Goal: Task Accomplishment & Management: Complete application form

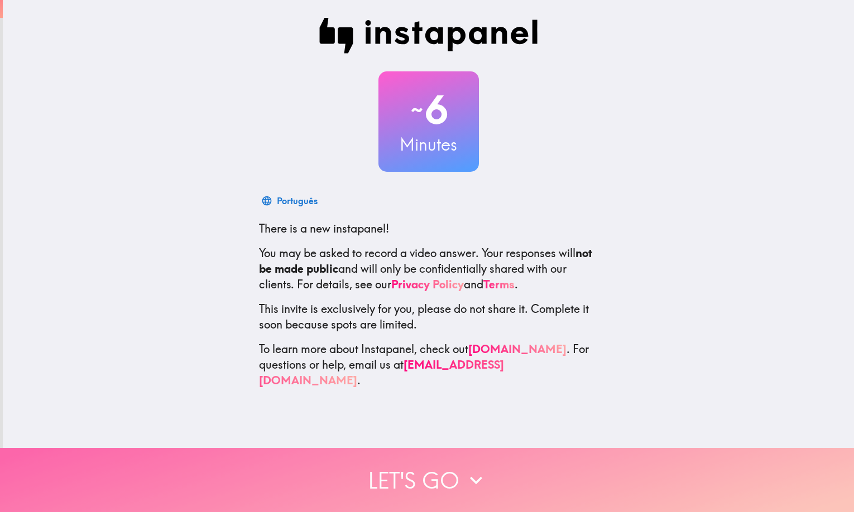
click at [451, 474] on button "Let's go" at bounding box center [427, 480] width 854 height 64
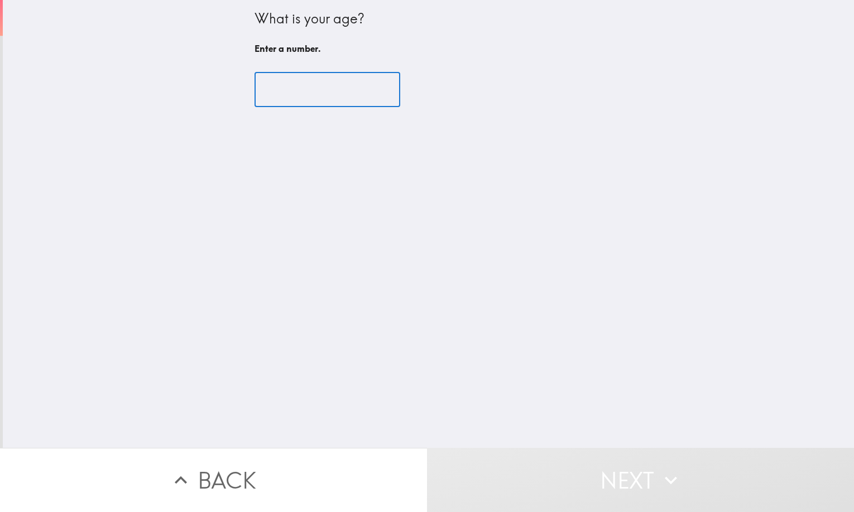
click at [285, 95] on input "number" at bounding box center [327, 90] width 146 height 35
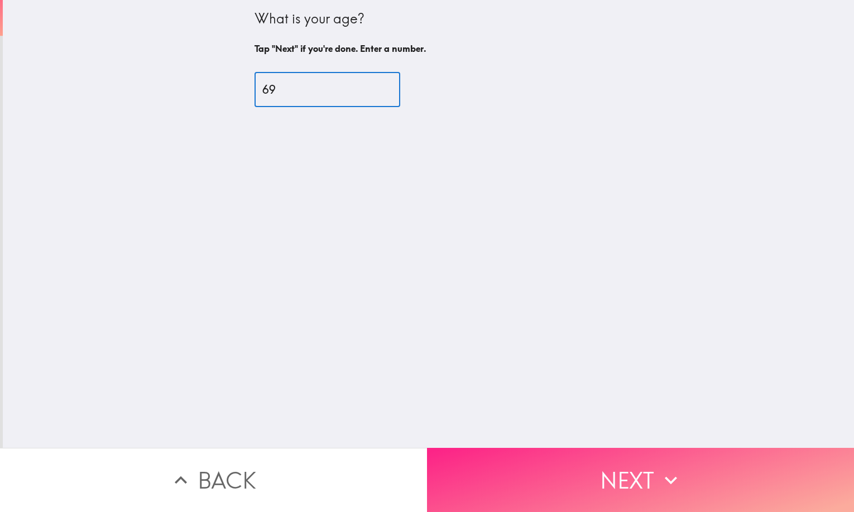
type input "69"
click at [648, 468] on button "Next" at bounding box center [640, 480] width 427 height 64
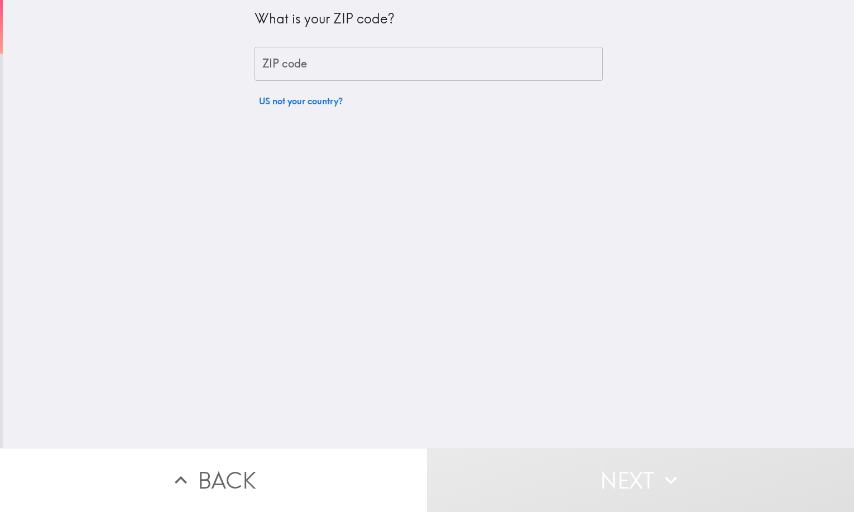
click at [319, 66] on input "ZIP code" at bounding box center [428, 64] width 348 height 35
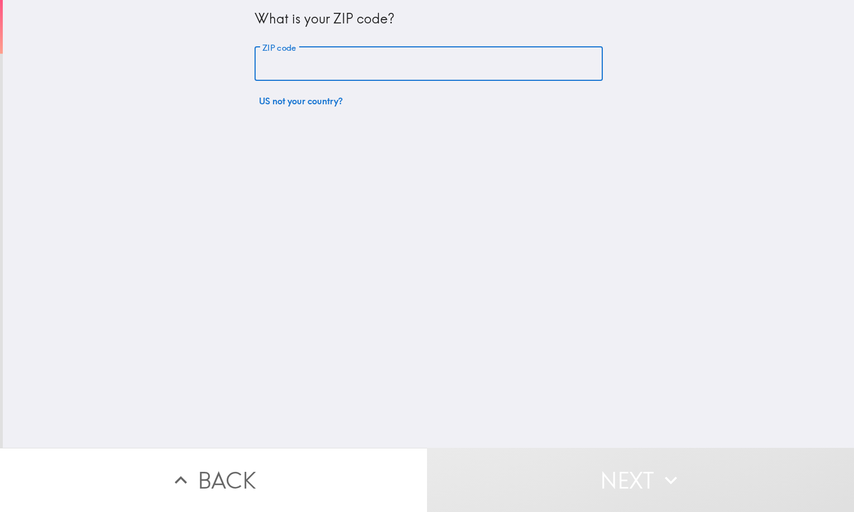
type input "79403"
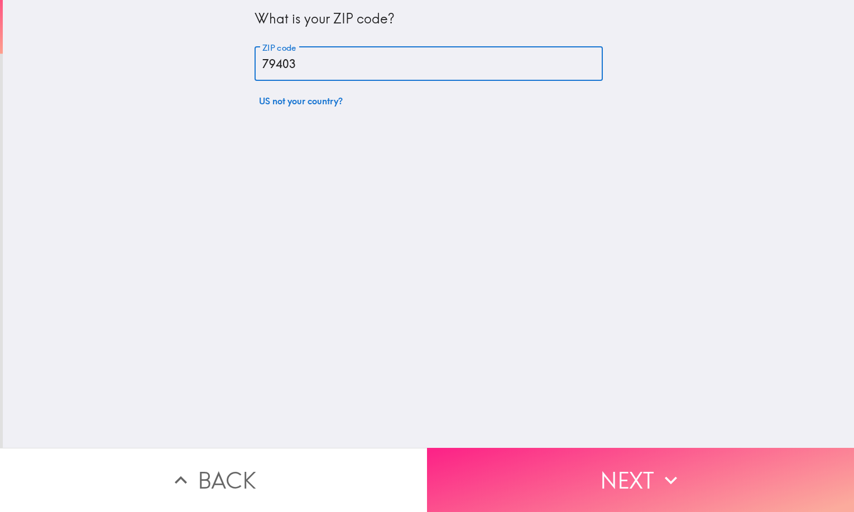
click at [632, 466] on button "Next" at bounding box center [640, 480] width 427 height 64
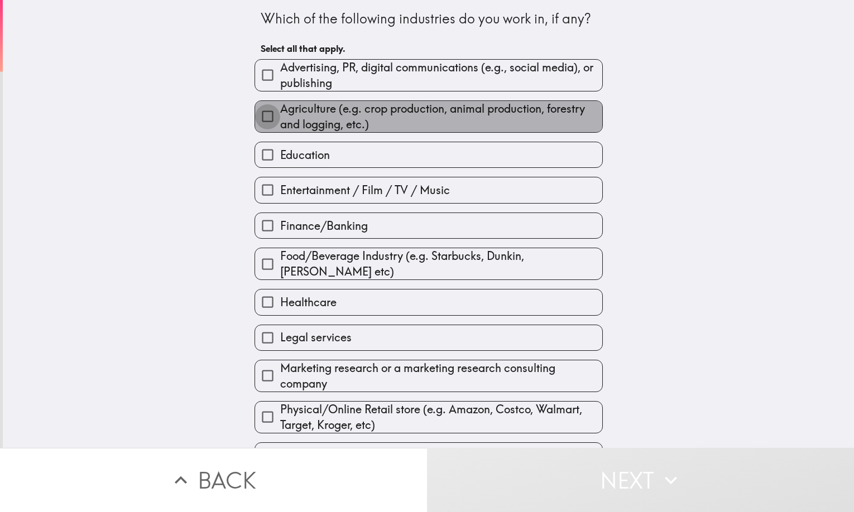
click at [259, 115] on input "Agriculture (e.g. crop production, animal production, forestry and logging, etc…" at bounding box center [267, 116] width 25 height 25
checkbox input "true"
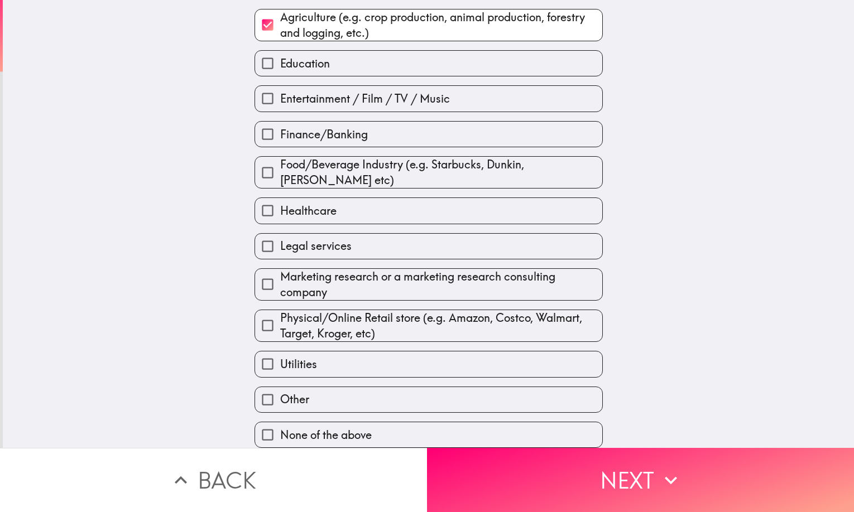
scroll to position [100, 0]
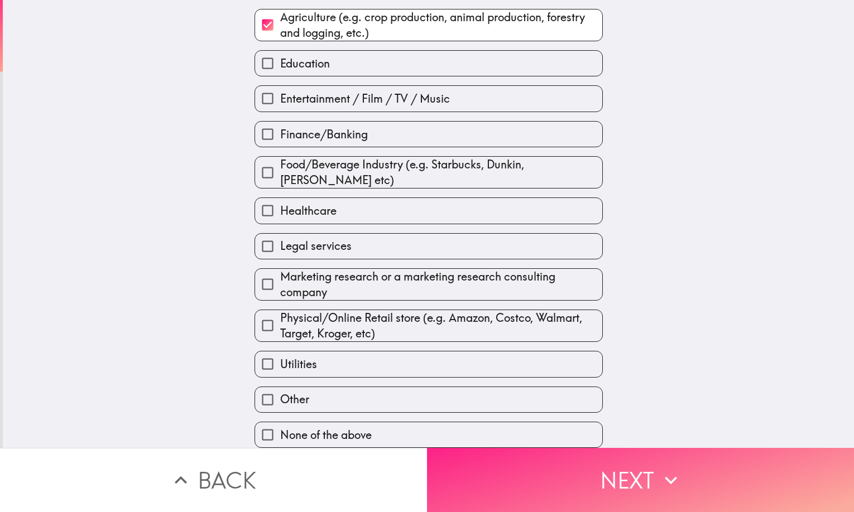
click at [620, 473] on button "Next" at bounding box center [640, 480] width 427 height 64
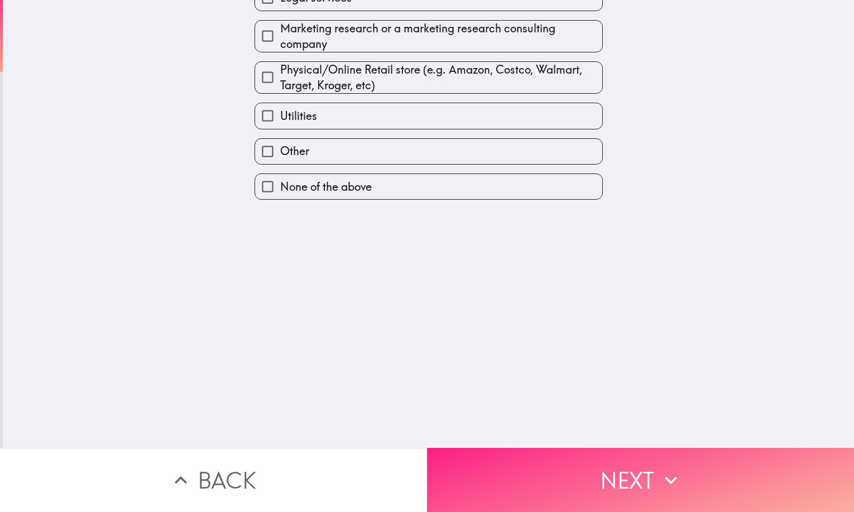
scroll to position [0, 0]
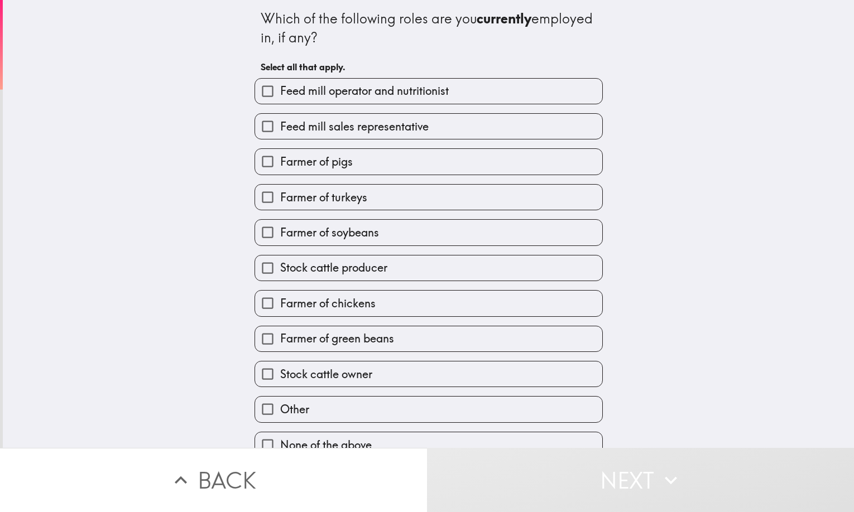
click at [261, 373] on input "Stock cattle owner" at bounding box center [267, 374] width 25 height 25
checkbox input "true"
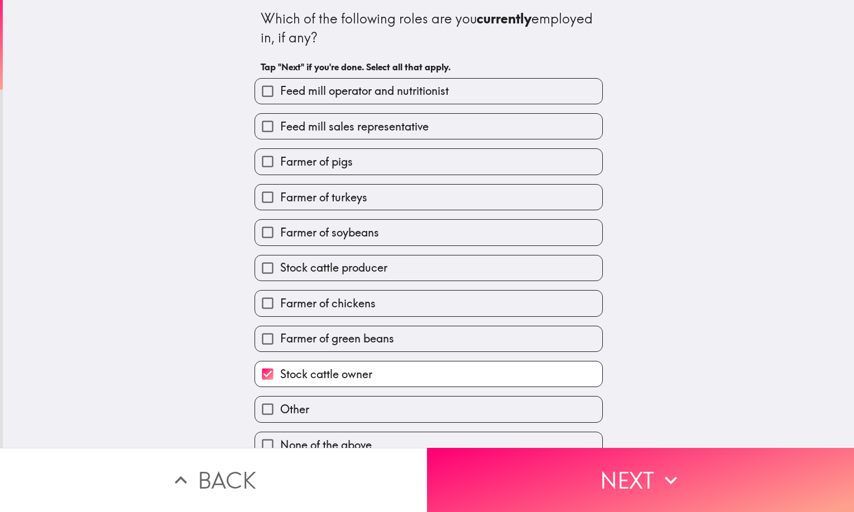
click at [256, 405] on input "Other" at bounding box center [267, 409] width 25 height 25
checkbox input "true"
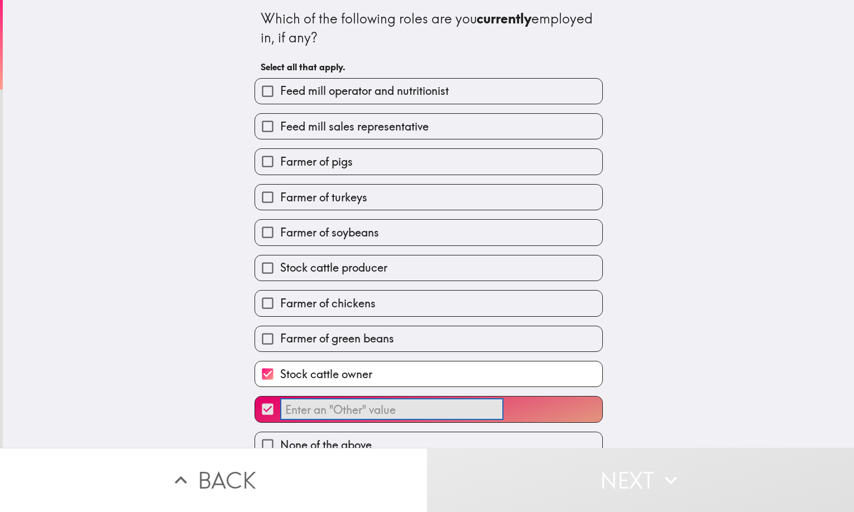
click at [334, 415] on input "​" at bounding box center [391, 410] width 223 height 22
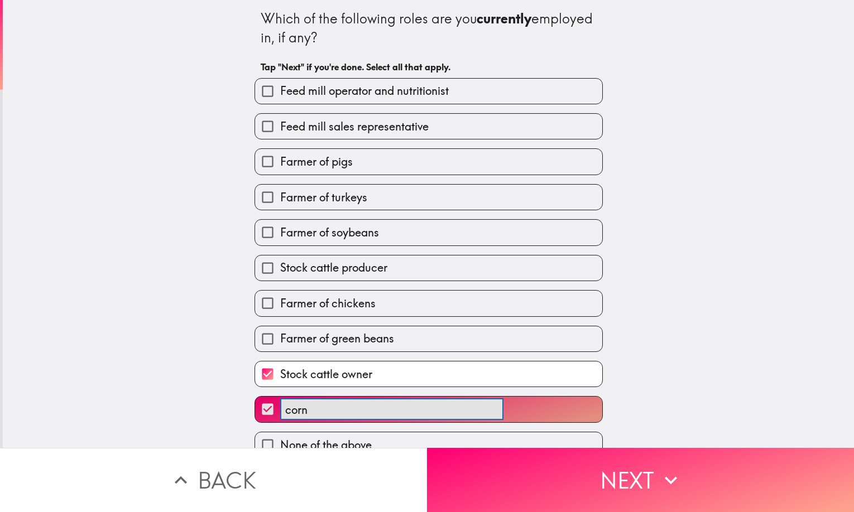
click at [255, 397] on button "corn ​" at bounding box center [428, 409] width 347 height 25
click at [255, 397] on button "corn and ​" at bounding box center [428, 409] width 347 height 25
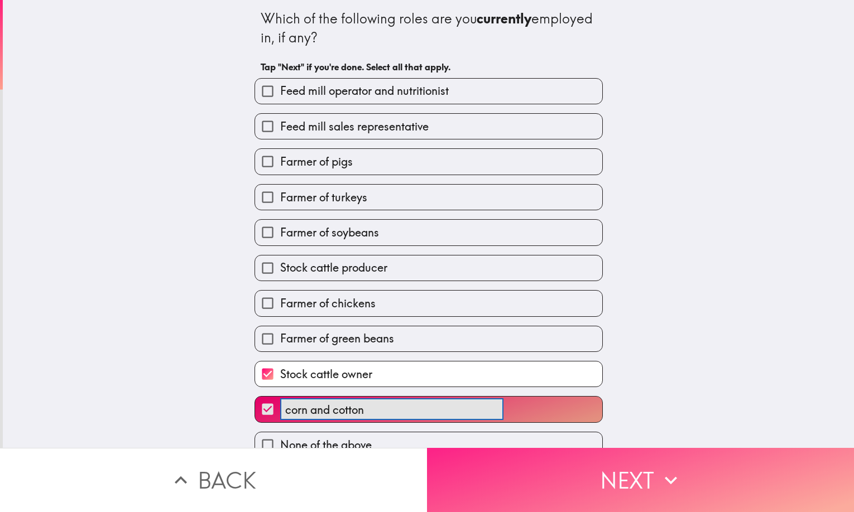
type input "corn and cotton"
click at [632, 470] on button "Next" at bounding box center [640, 480] width 427 height 64
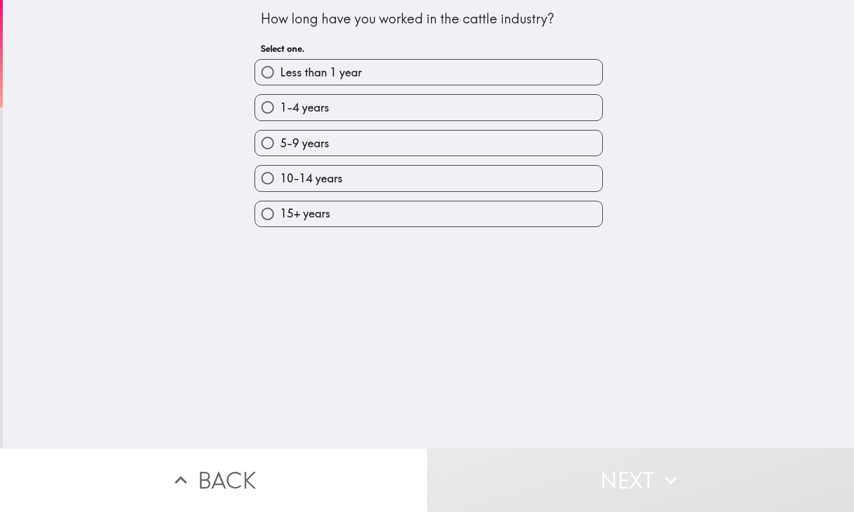
click at [256, 211] on input "15+ years" at bounding box center [267, 213] width 25 height 25
radio input "true"
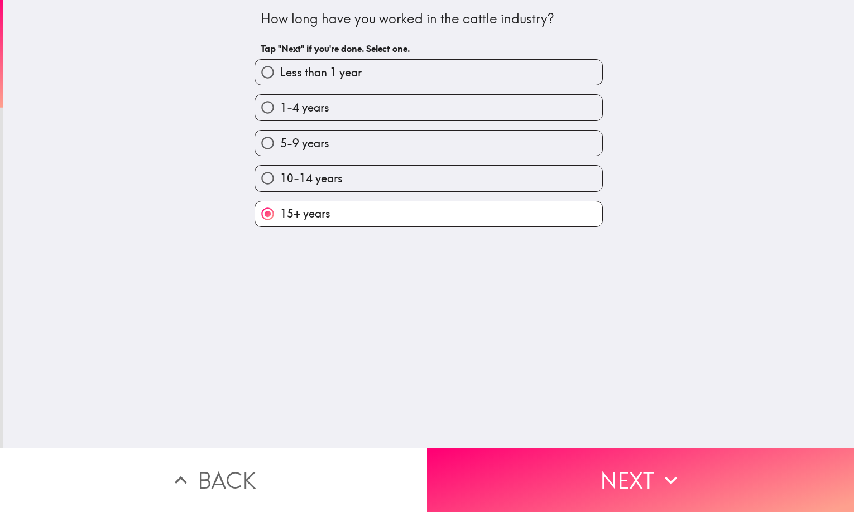
click at [613, 471] on button "Next" at bounding box center [640, 480] width 427 height 64
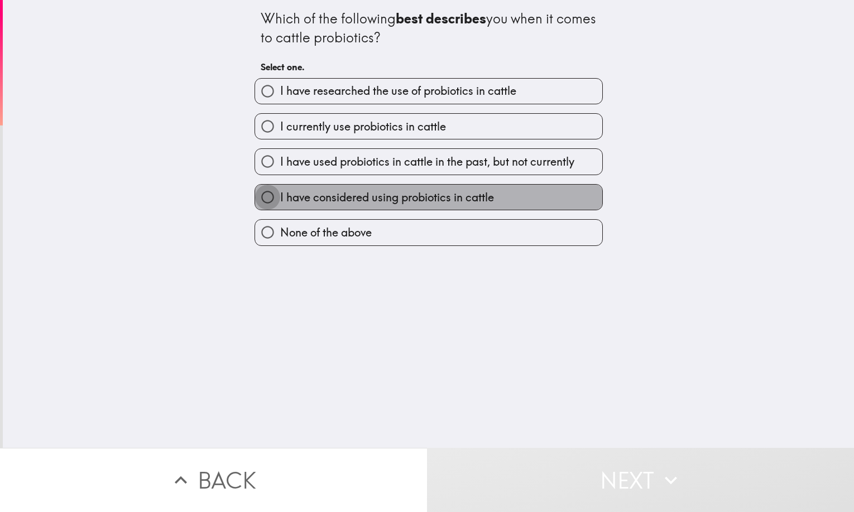
click at [259, 197] on input "I have considered using probiotics in cattle" at bounding box center [267, 197] width 25 height 25
radio input "true"
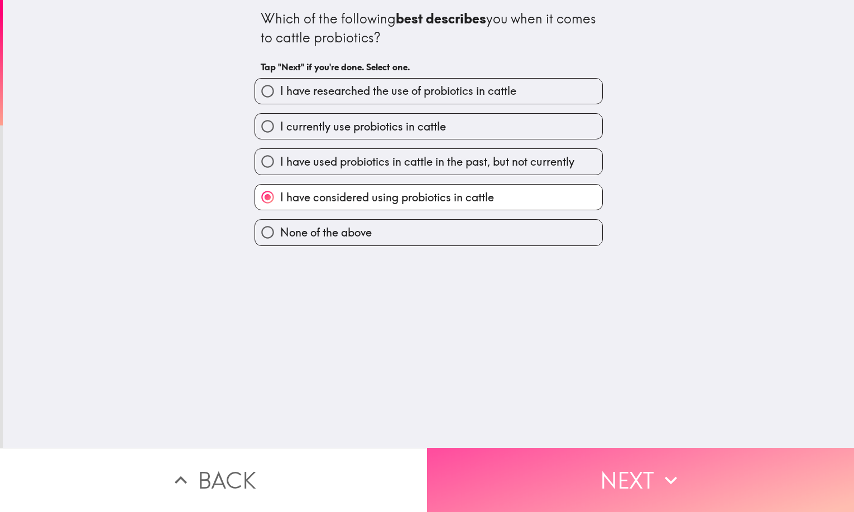
click at [629, 473] on button "Next" at bounding box center [640, 480] width 427 height 64
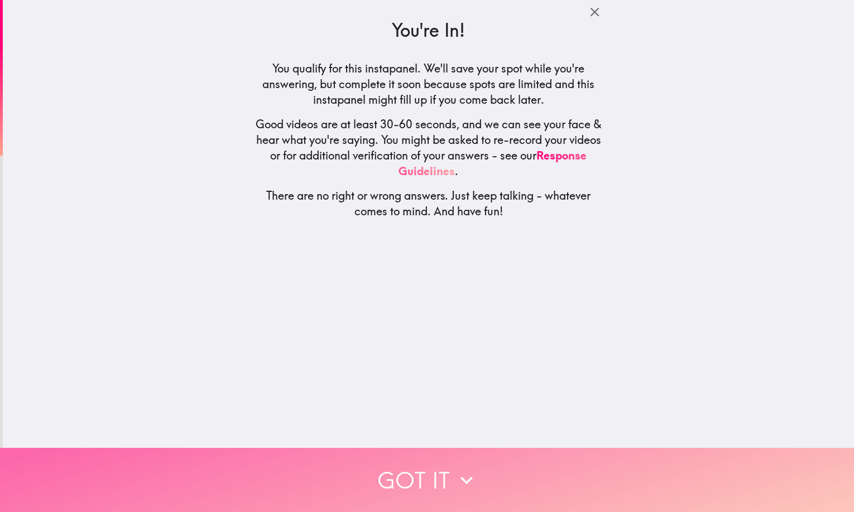
click at [420, 485] on button "Got it" at bounding box center [427, 480] width 854 height 64
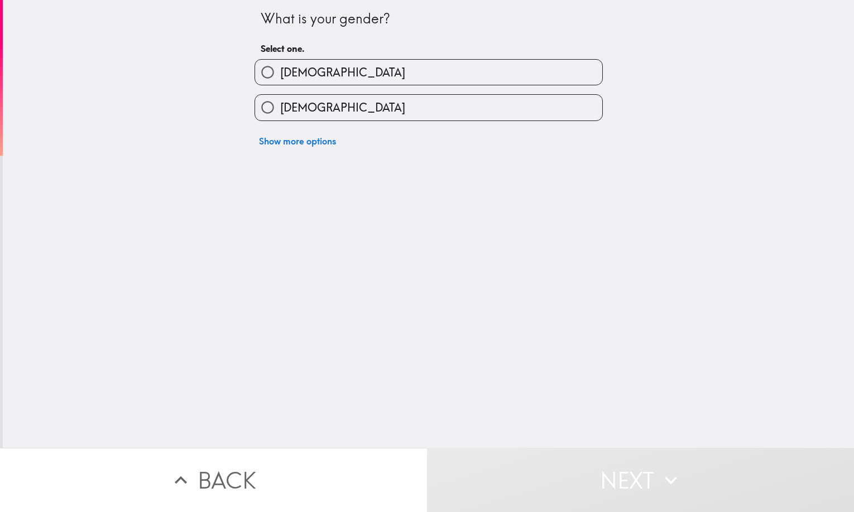
click at [259, 73] on input "[DEMOGRAPHIC_DATA]" at bounding box center [267, 72] width 25 height 25
radio input "true"
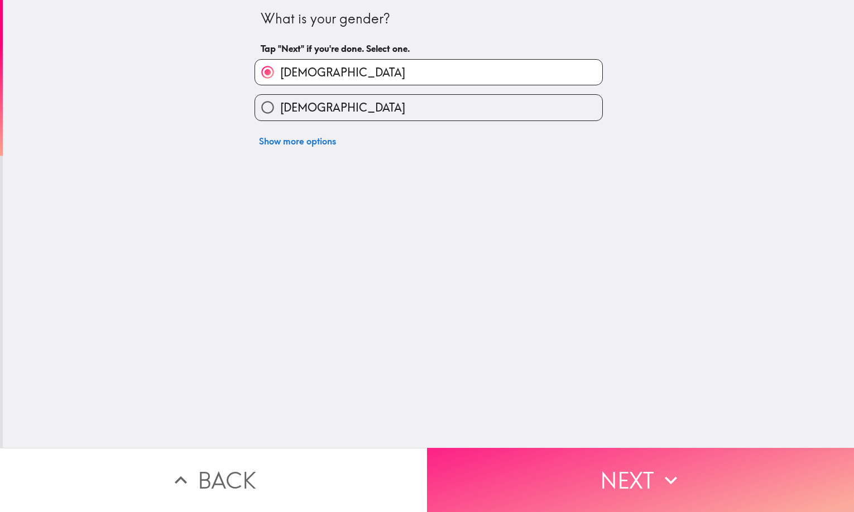
click at [613, 476] on button "Next" at bounding box center [640, 480] width 427 height 64
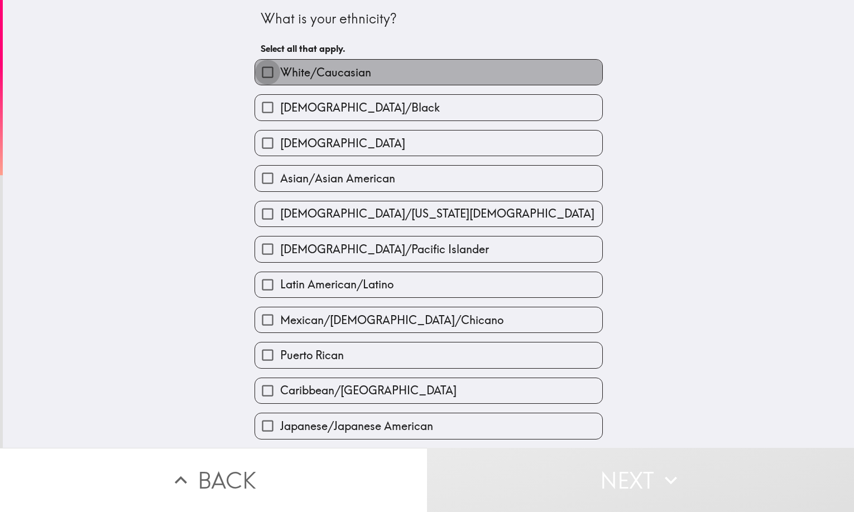
click at [261, 71] on input "White/Caucasian" at bounding box center [267, 72] width 25 height 25
checkbox input "true"
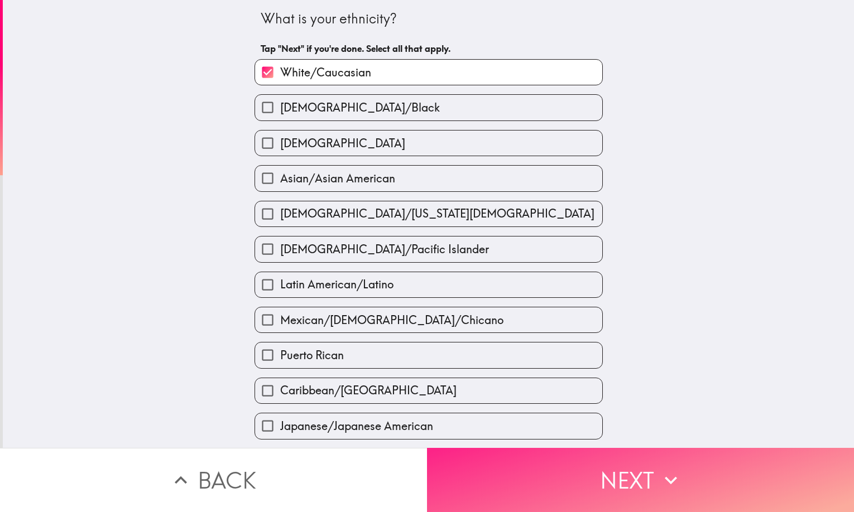
click at [635, 475] on button "Next" at bounding box center [640, 480] width 427 height 64
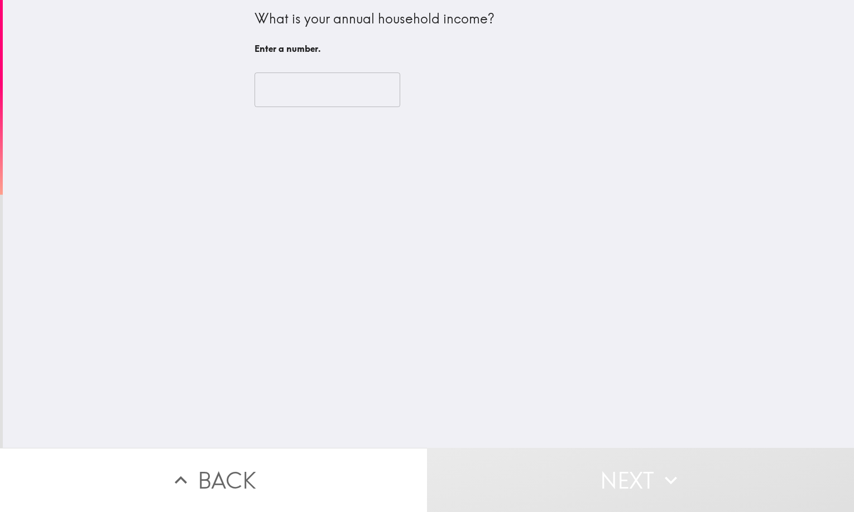
click at [306, 89] on input "number" at bounding box center [327, 90] width 146 height 35
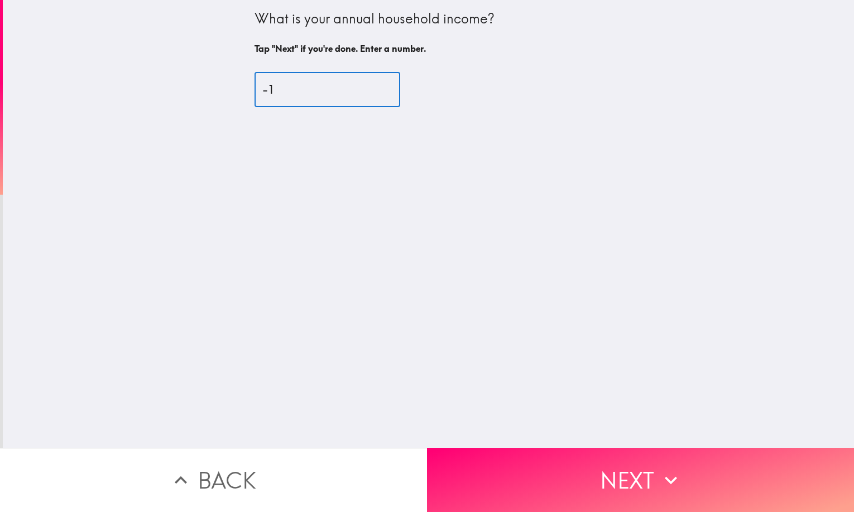
click at [368, 95] on input "-1" at bounding box center [327, 90] width 146 height 35
click at [369, 84] on input "0" at bounding box center [327, 90] width 146 height 35
click at [369, 84] on input "1" at bounding box center [327, 90] width 146 height 35
click at [369, 84] on input "29" at bounding box center [327, 90] width 146 height 35
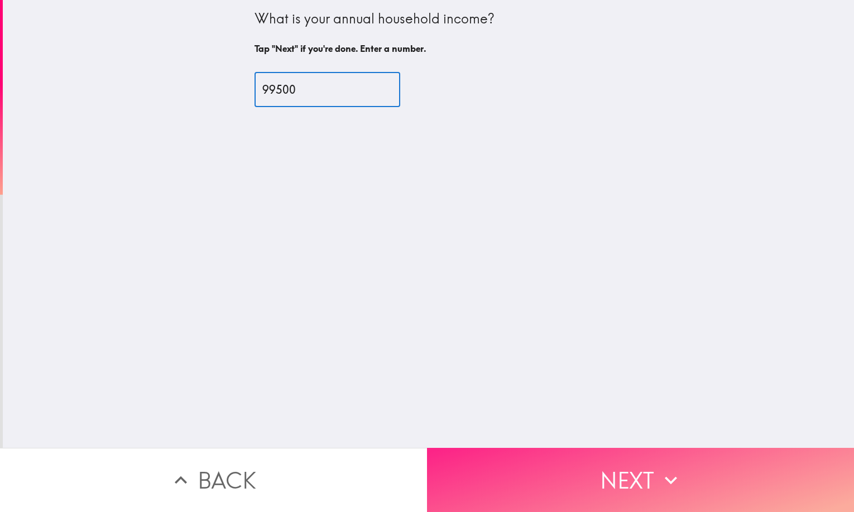
type input "99500"
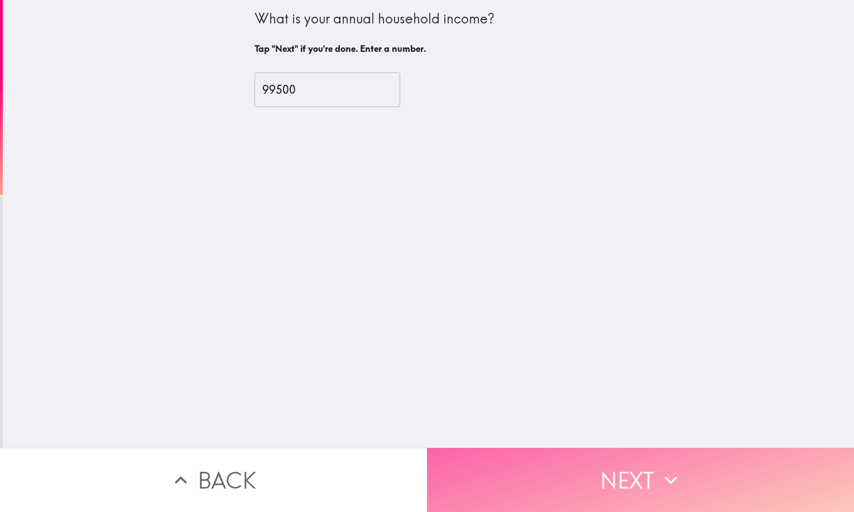
click at [623, 466] on button "Next" at bounding box center [640, 480] width 427 height 64
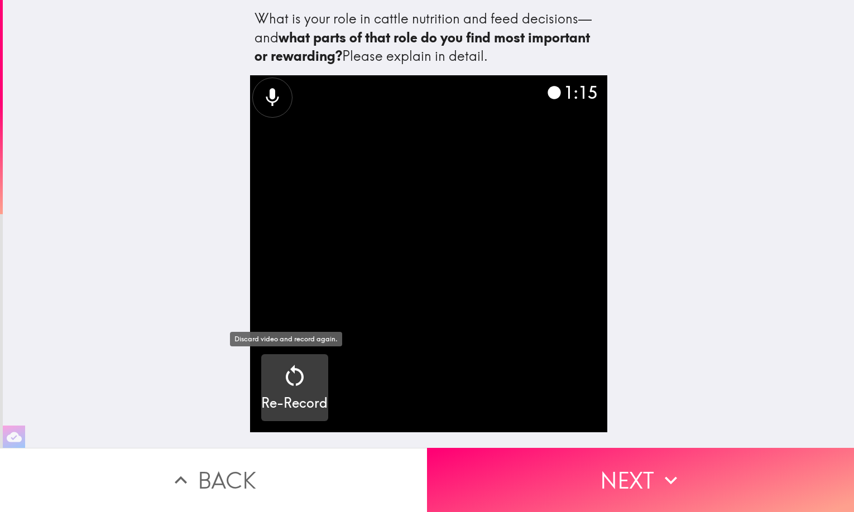
click at [292, 382] on icon "button" at bounding box center [295, 375] width 18 height 21
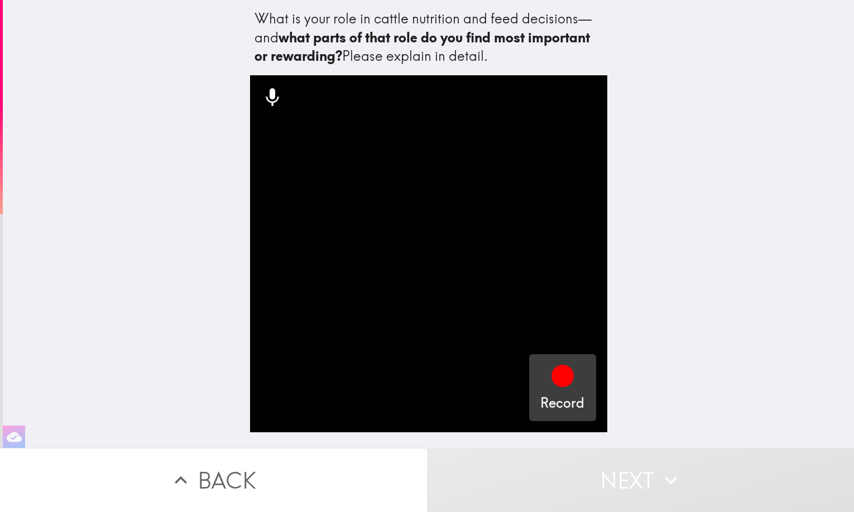
click at [556, 382] on icon "button" at bounding box center [562, 376] width 22 height 22
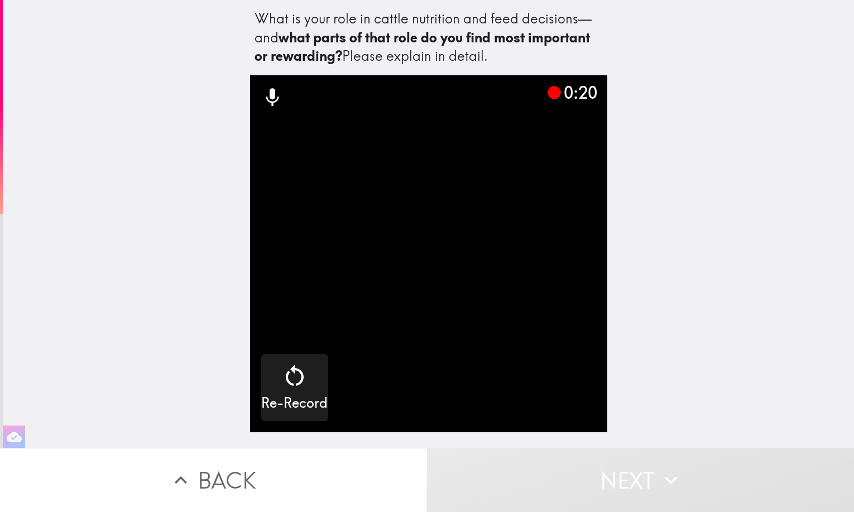
click at [818, 340] on div "What is your role in cattle nutrition and feed decisions—and what parts of that…" at bounding box center [428, 224] width 851 height 448
click at [533, 330] on video "button" at bounding box center [428, 253] width 357 height 357
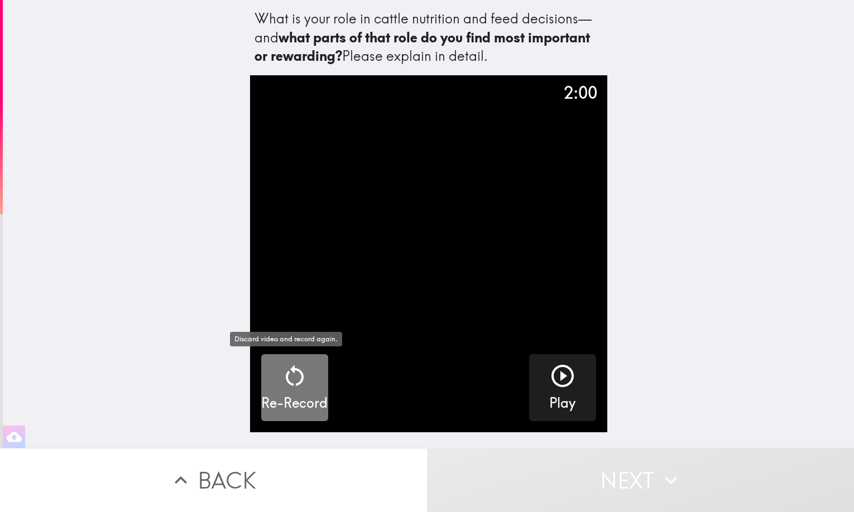
click at [286, 382] on icon "button" at bounding box center [294, 376] width 27 height 27
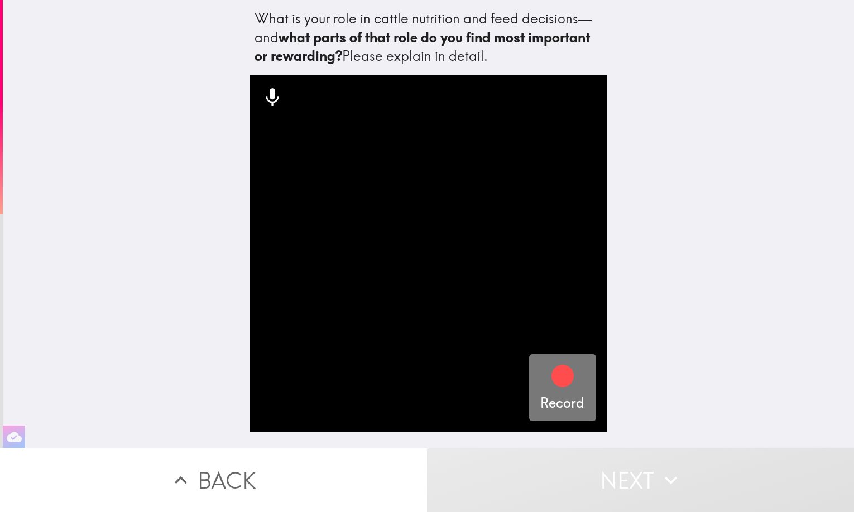
click at [553, 384] on icon "button" at bounding box center [562, 376] width 22 height 22
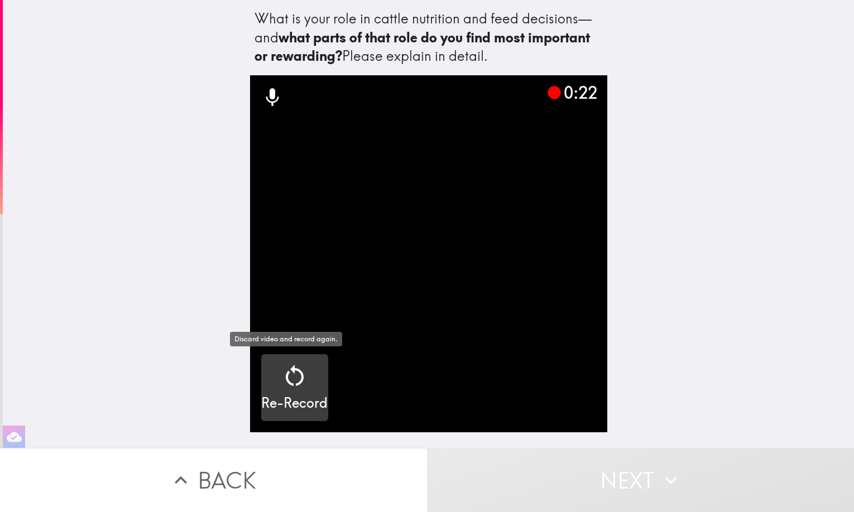
click at [294, 380] on icon "button" at bounding box center [295, 375] width 18 height 21
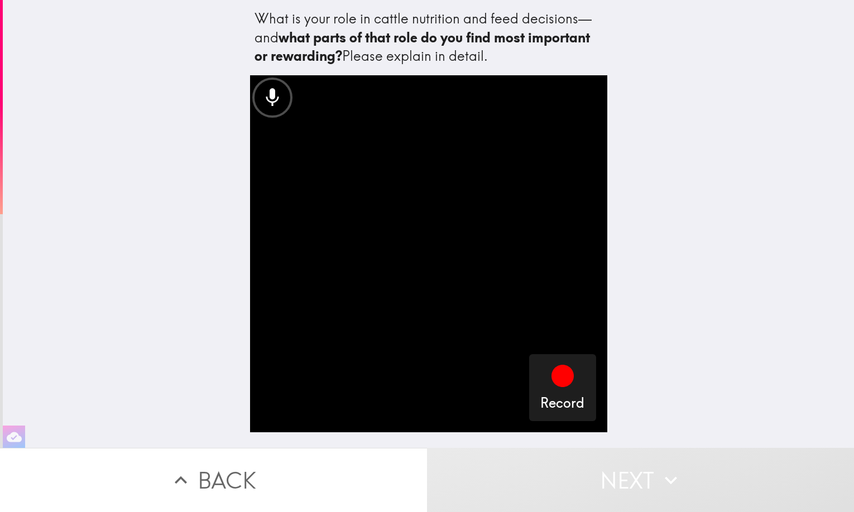
click at [431, 287] on video "button" at bounding box center [428, 253] width 357 height 357
click at [555, 376] on icon "button" at bounding box center [562, 376] width 22 height 22
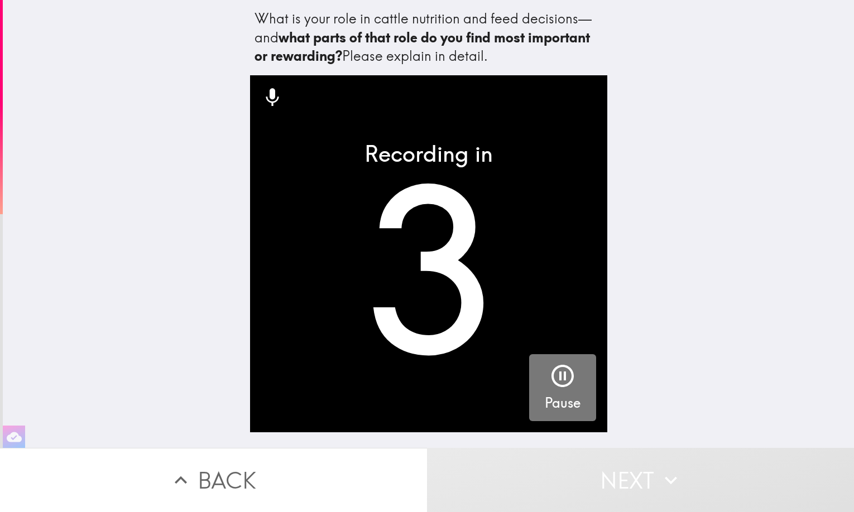
click at [554, 375] on icon "button" at bounding box center [562, 376] width 27 height 27
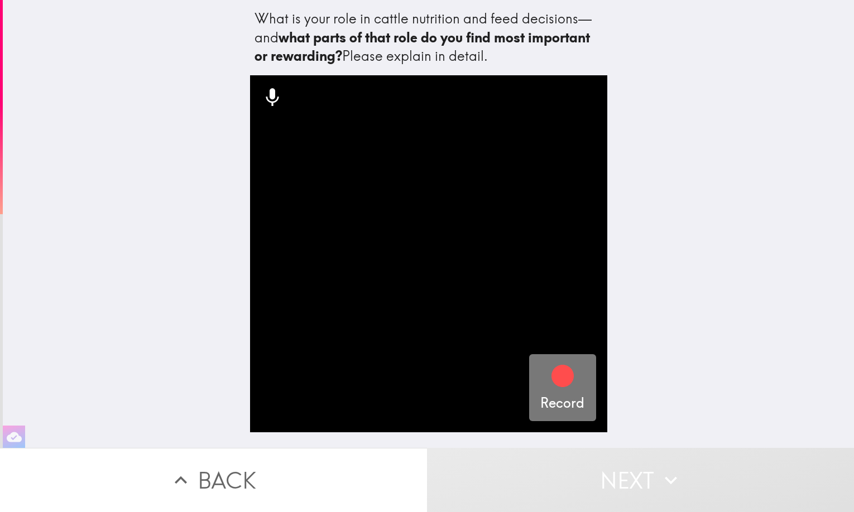
click at [554, 375] on icon "button" at bounding box center [562, 376] width 22 height 22
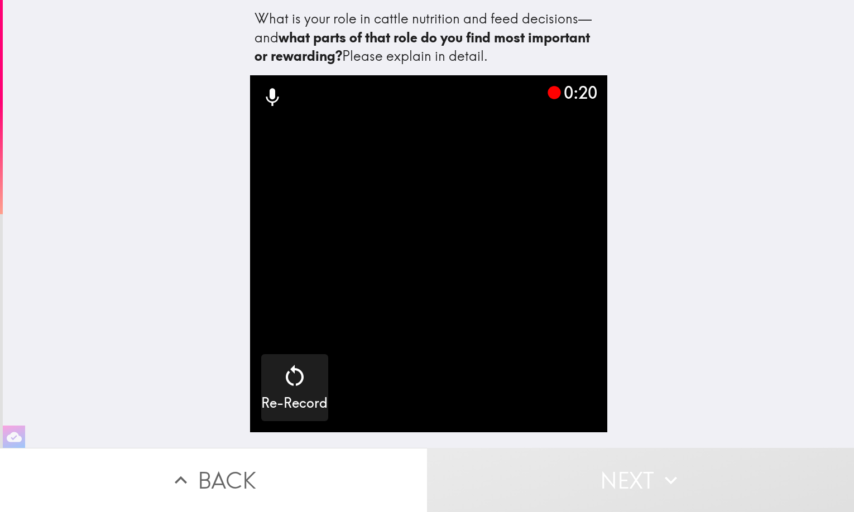
click at [219, 476] on button "Back" at bounding box center [213, 480] width 427 height 64
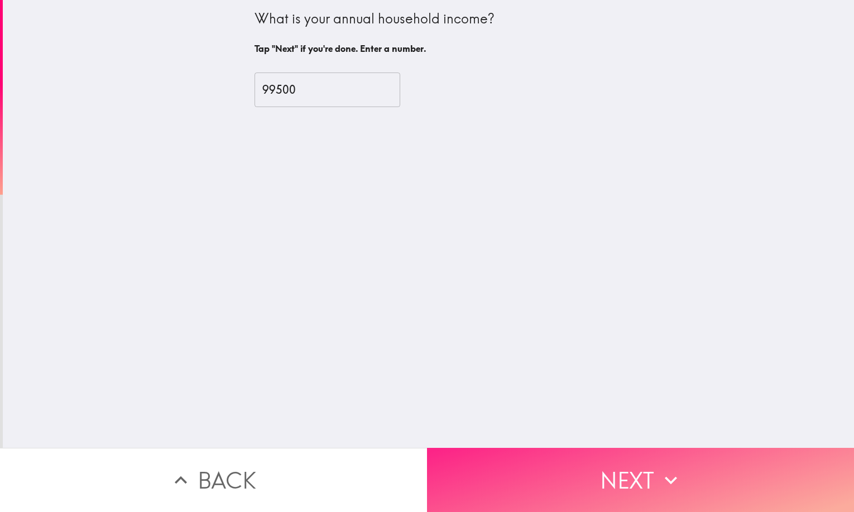
click at [633, 474] on button "Next" at bounding box center [640, 480] width 427 height 64
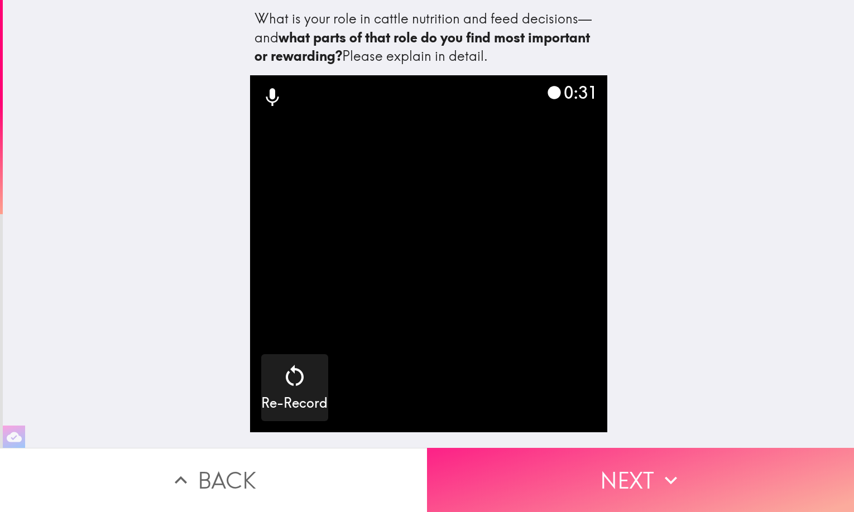
click at [624, 464] on button "Next" at bounding box center [640, 480] width 427 height 64
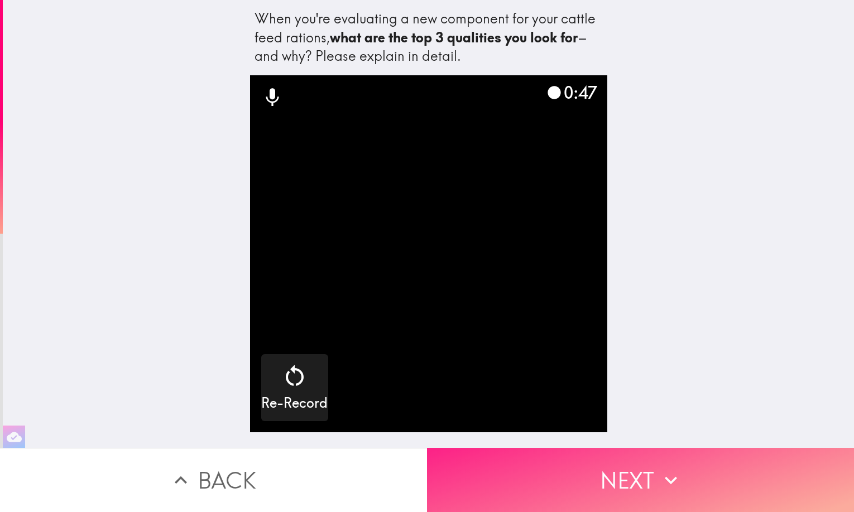
click at [632, 480] on button "Next" at bounding box center [640, 480] width 427 height 64
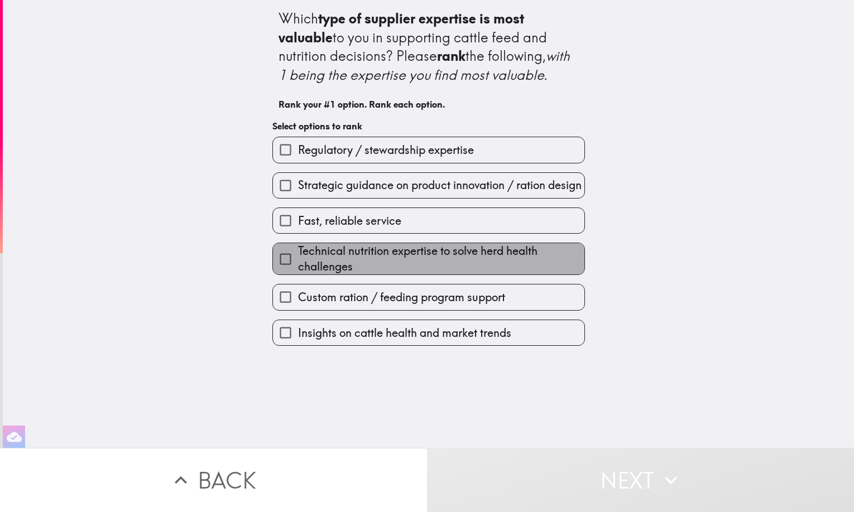
click at [403, 266] on span "Technical nutrition expertise to solve herd health challenges" at bounding box center [441, 258] width 286 height 31
click at [298, 266] on input "Technical nutrition expertise to solve herd health challenges" at bounding box center [285, 259] width 25 height 25
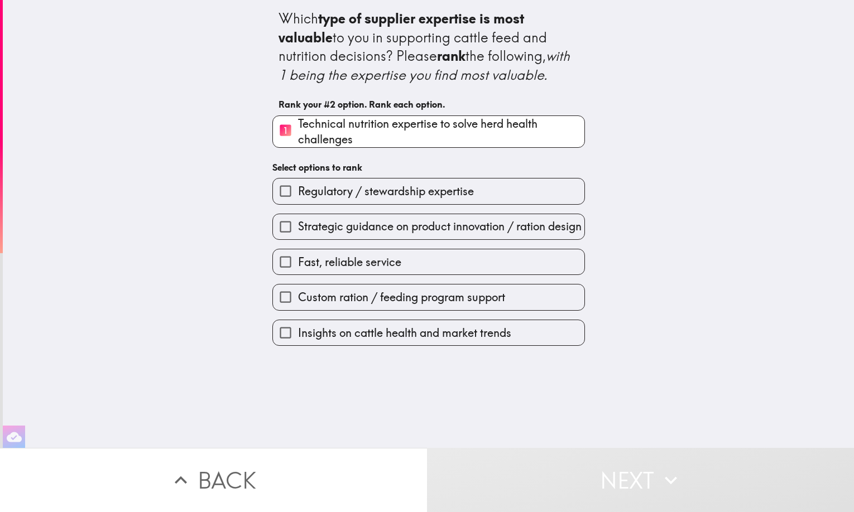
click at [384, 339] on span "Insights on cattle health and market trends" at bounding box center [404, 333] width 213 height 16
click at [298, 339] on input "Insights on cattle health and market trends" at bounding box center [285, 332] width 25 height 25
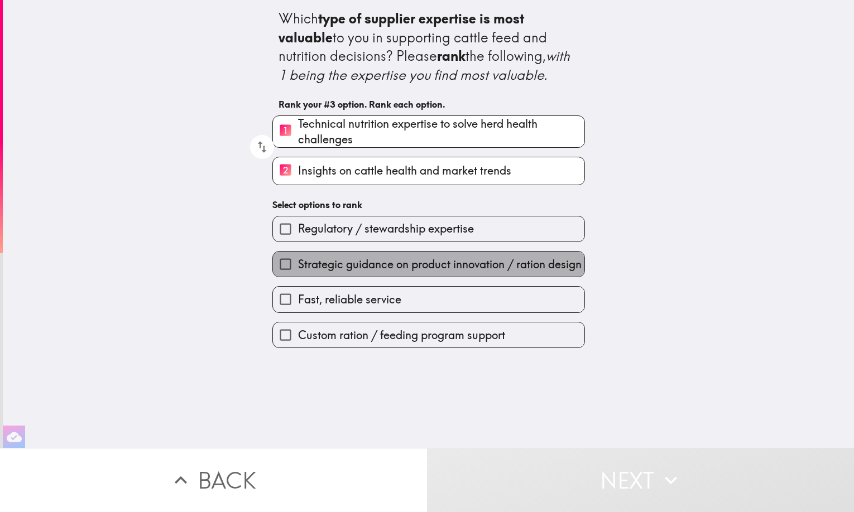
click at [383, 264] on span "Strategic guidance on product innovation / ration design" at bounding box center [439, 265] width 283 height 16
click at [298, 264] on input "Strategic guidance on product innovation / ration design" at bounding box center [285, 264] width 25 height 25
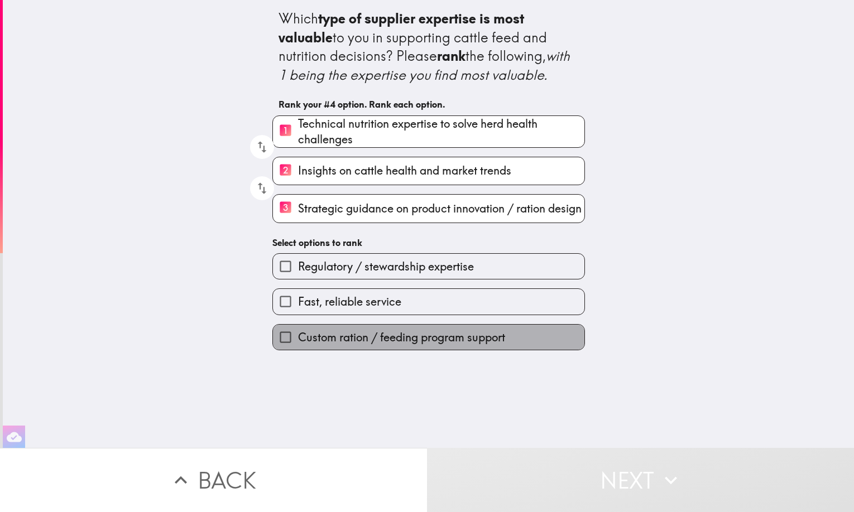
click at [367, 343] on span "Custom ration / feeding program support" at bounding box center [401, 338] width 207 height 16
click at [298, 343] on input "Custom ration / feeding program support" at bounding box center [285, 337] width 25 height 25
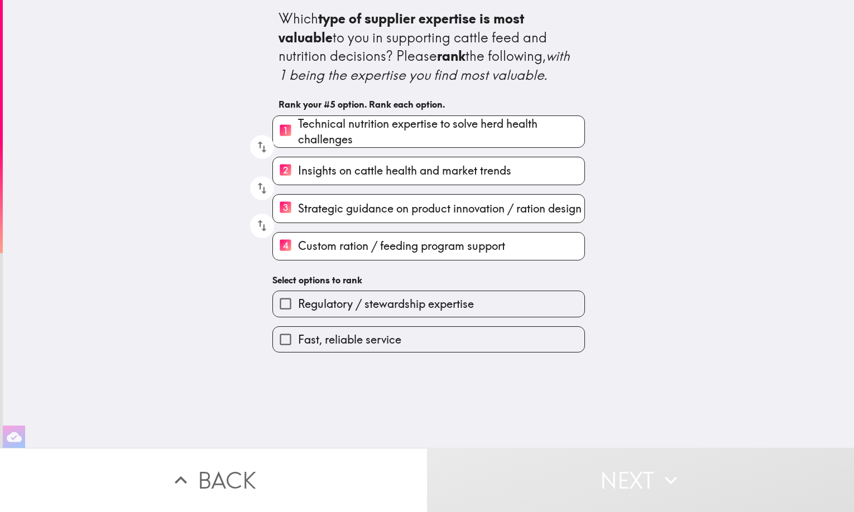
click at [368, 335] on span "Fast, reliable service" at bounding box center [349, 340] width 103 height 16
click at [298, 335] on input "Fast, reliable service" at bounding box center [285, 339] width 25 height 25
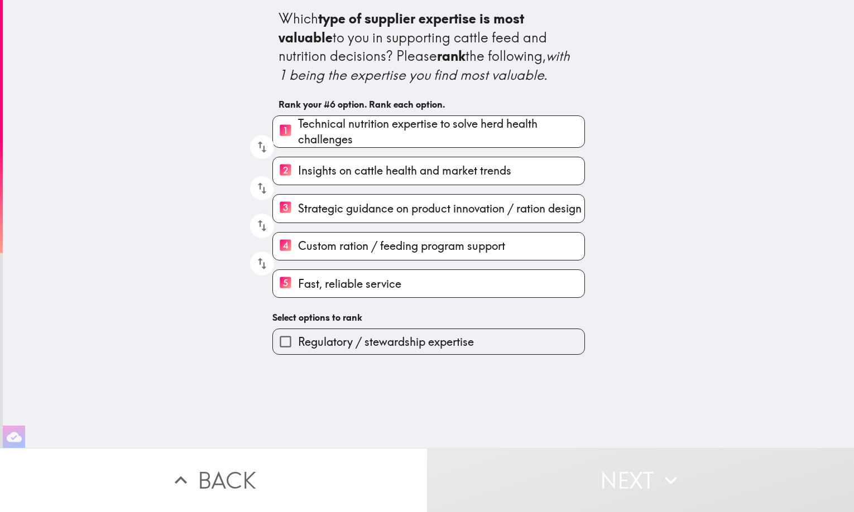
click at [378, 347] on span "Regulatory / stewardship expertise" at bounding box center [386, 342] width 176 height 16
click at [298, 347] on input "Regulatory / stewardship expertise" at bounding box center [285, 341] width 25 height 25
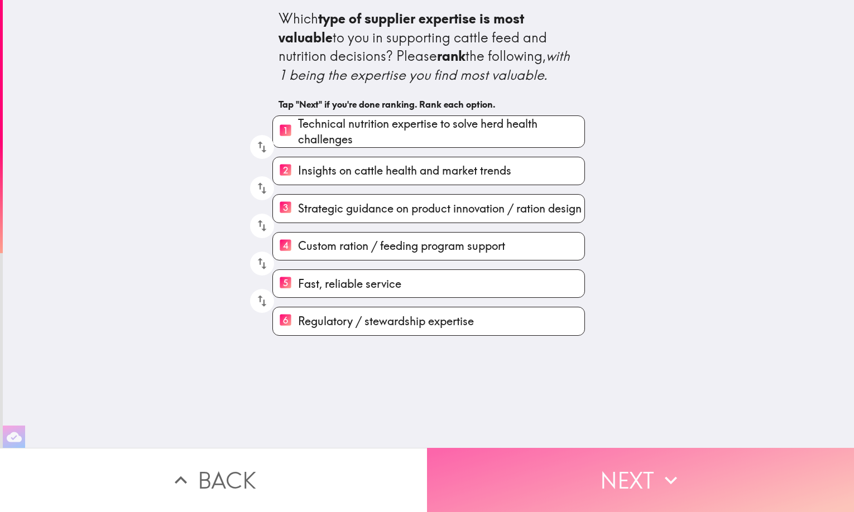
click at [590, 465] on button "Next" at bounding box center [640, 480] width 427 height 64
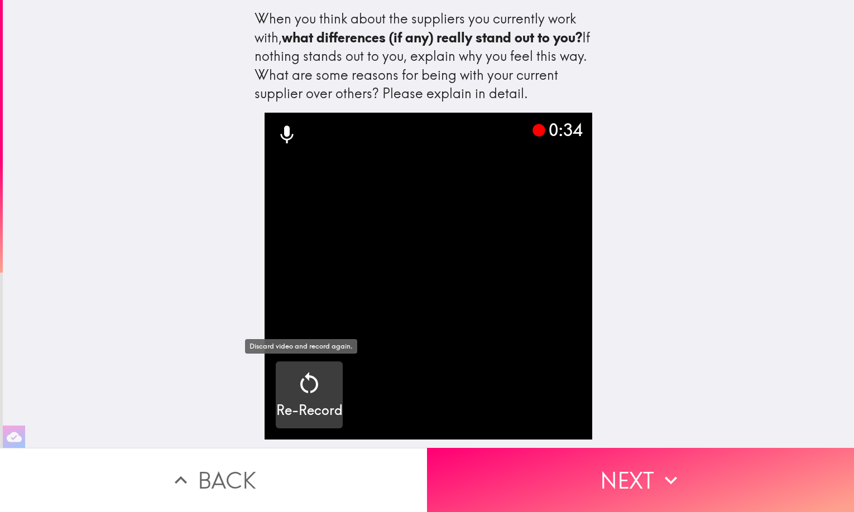
click at [307, 399] on div "button" at bounding box center [309, 385] width 27 height 31
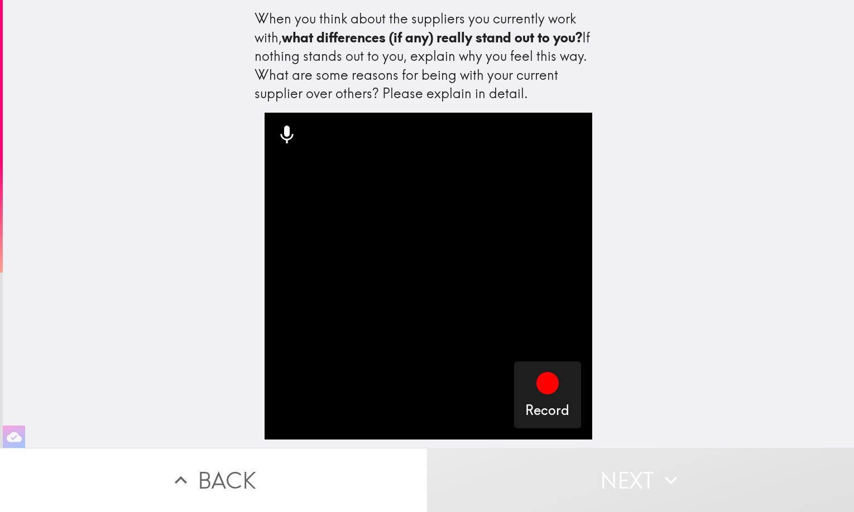
click at [364, 397] on video "button" at bounding box center [427, 276] width 327 height 327
click at [295, 258] on video "button" at bounding box center [427, 276] width 327 height 327
click at [697, 215] on div "When you think about the suppliers you currently work with, what differences (i…" at bounding box center [428, 224] width 851 height 448
click at [543, 382] on icon "button" at bounding box center [547, 383] width 22 height 22
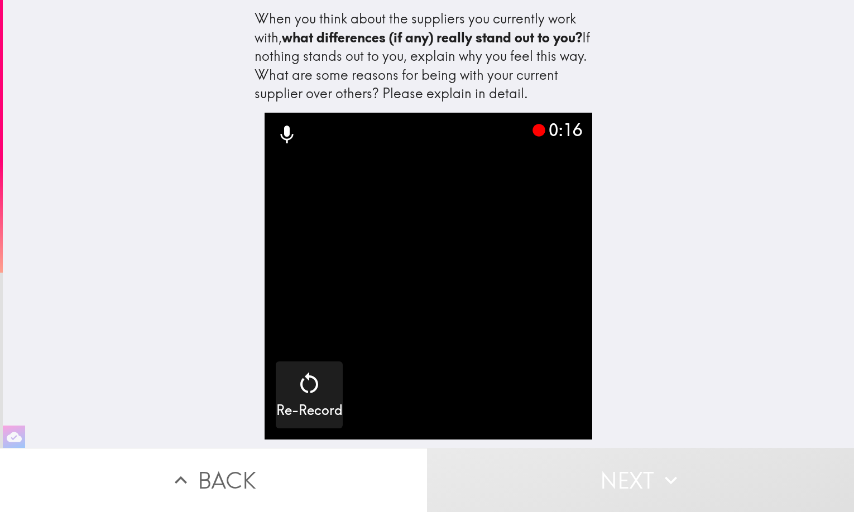
click at [486, 284] on video "button" at bounding box center [427, 276] width 327 height 327
click at [557, 311] on video "button" at bounding box center [427, 276] width 327 height 327
click at [634, 318] on div "When you think about the suppliers you currently work with, what differences (i…" at bounding box center [428, 224] width 851 height 448
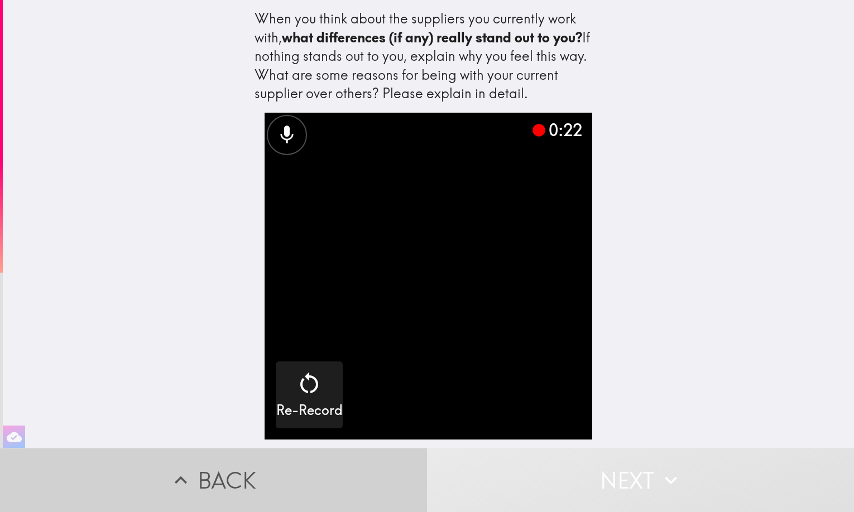
click at [397, 478] on button "Back" at bounding box center [213, 480] width 427 height 64
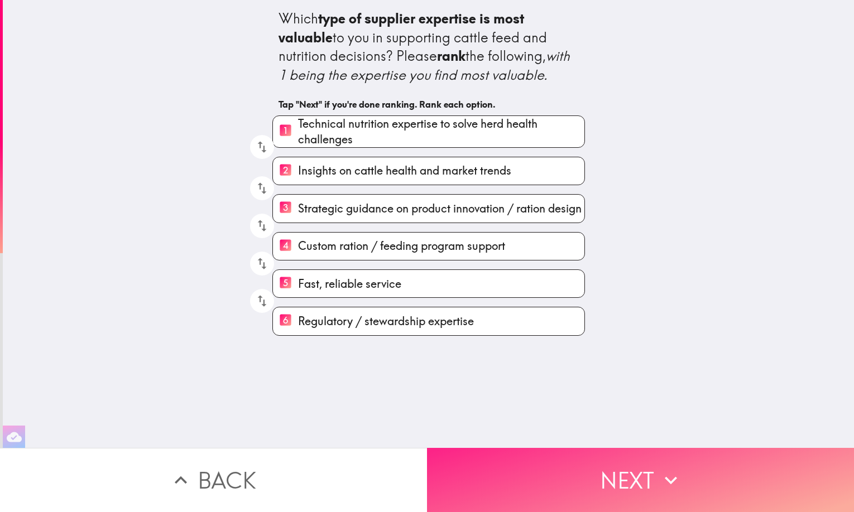
click at [635, 468] on button "Next" at bounding box center [640, 480] width 427 height 64
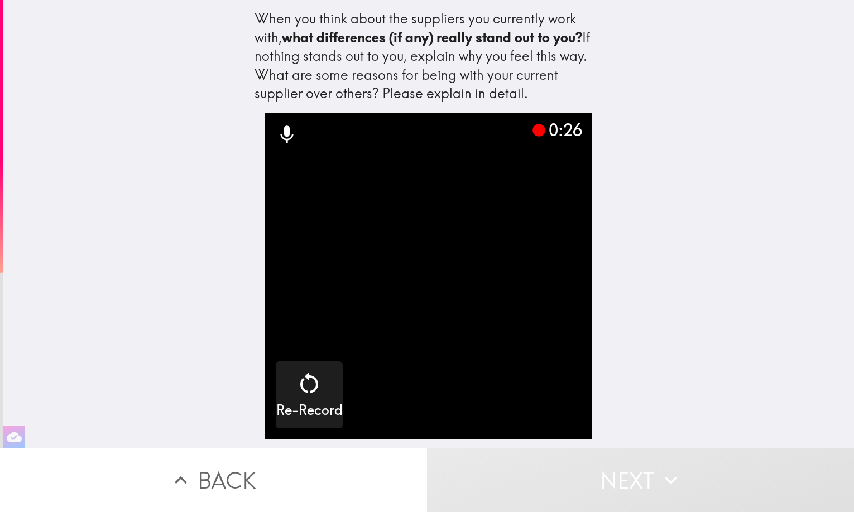
click at [648, 232] on div "When you think about the suppliers you currently work with, what differences (i…" at bounding box center [428, 224] width 851 height 448
click at [534, 420] on video "button" at bounding box center [427, 276] width 327 height 327
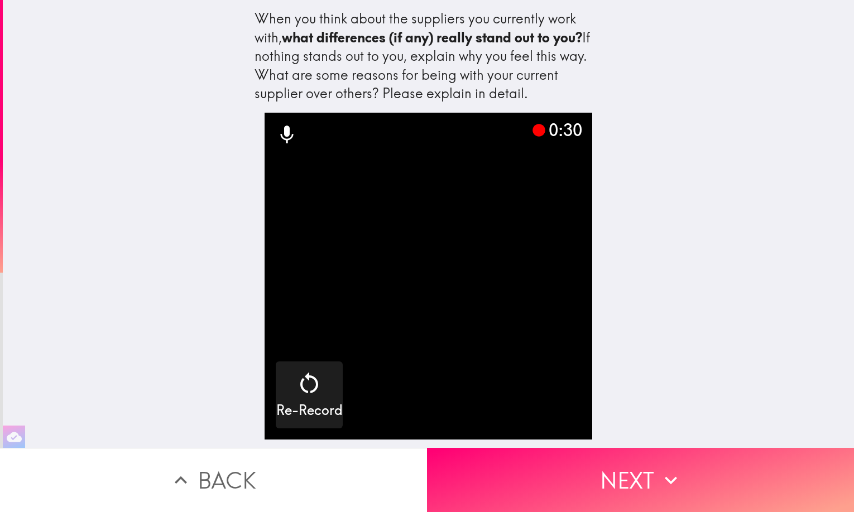
click at [482, 334] on video "button" at bounding box center [427, 276] width 327 height 327
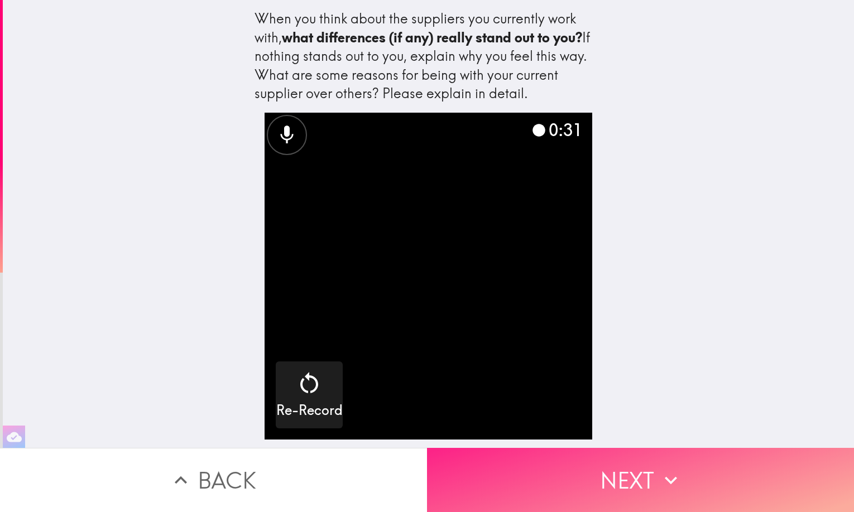
click at [614, 476] on button "Next" at bounding box center [640, 480] width 427 height 64
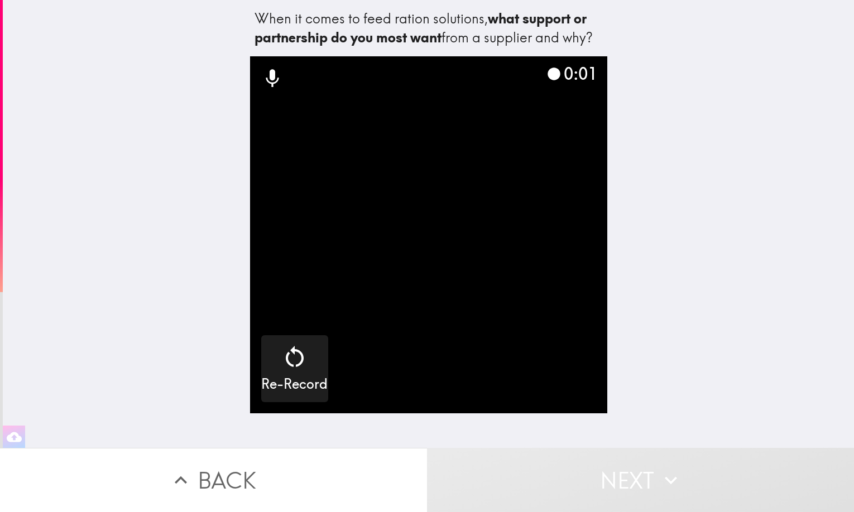
click at [621, 471] on button "Next" at bounding box center [640, 480] width 427 height 64
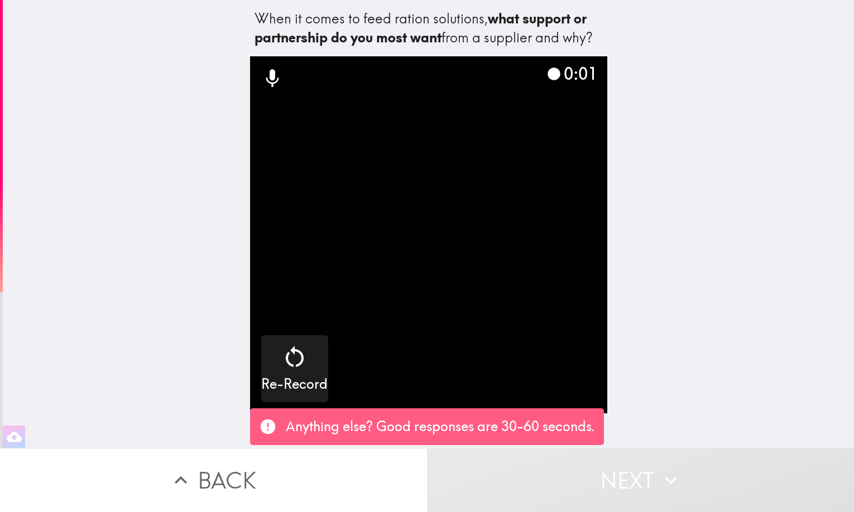
click at [720, 331] on div "When it comes to feed ration solutions, what support or partnership do you most…" at bounding box center [428, 224] width 851 height 448
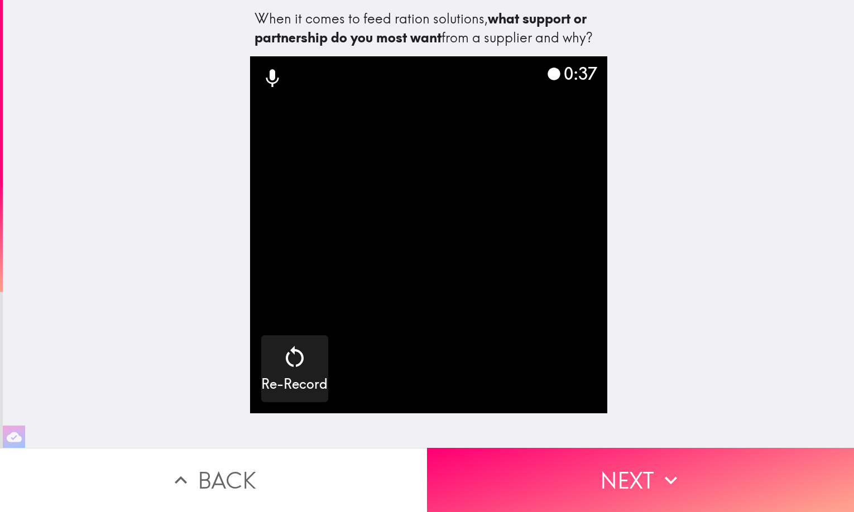
click at [787, 221] on div "When it comes to feed ration solutions, what support or partnership do you most…" at bounding box center [428, 224] width 851 height 448
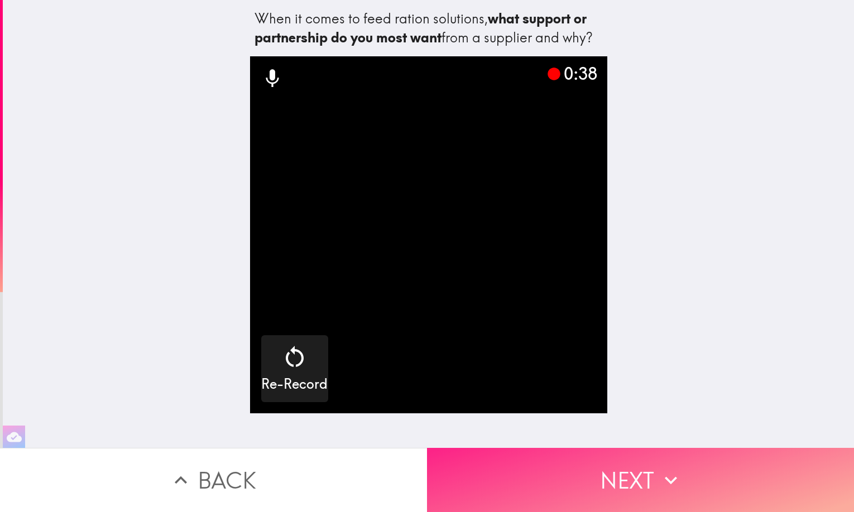
click at [624, 474] on button "Next" at bounding box center [640, 480] width 427 height 64
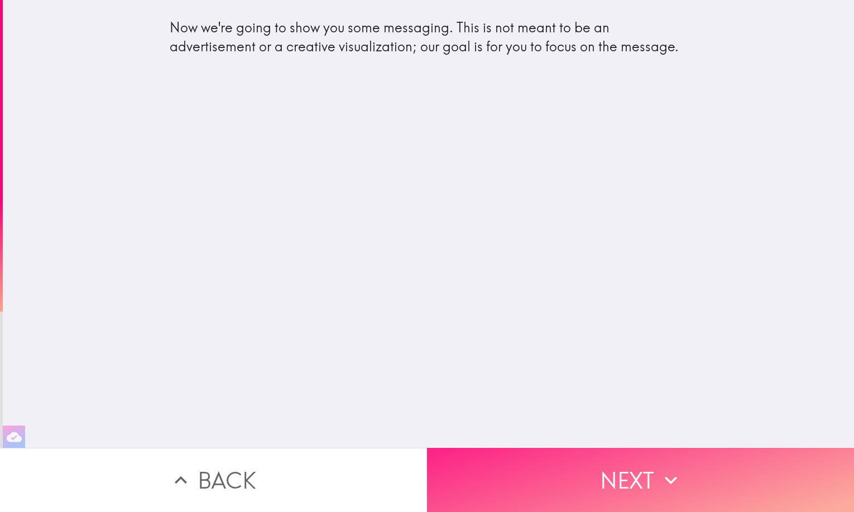
click at [632, 470] on button "Next" at bounding box center [640, 480] width 427 height 64
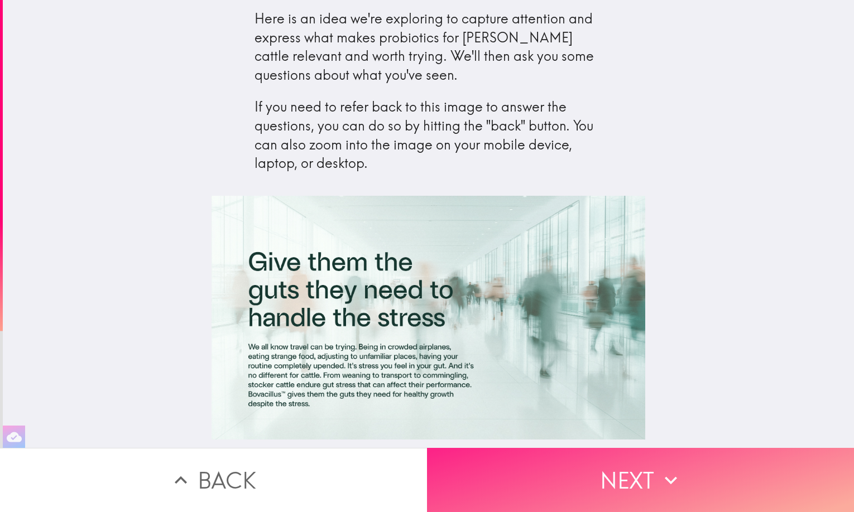
click at [622, 473] on button "Next" at bounding box center [640, 480] width 427 height 64
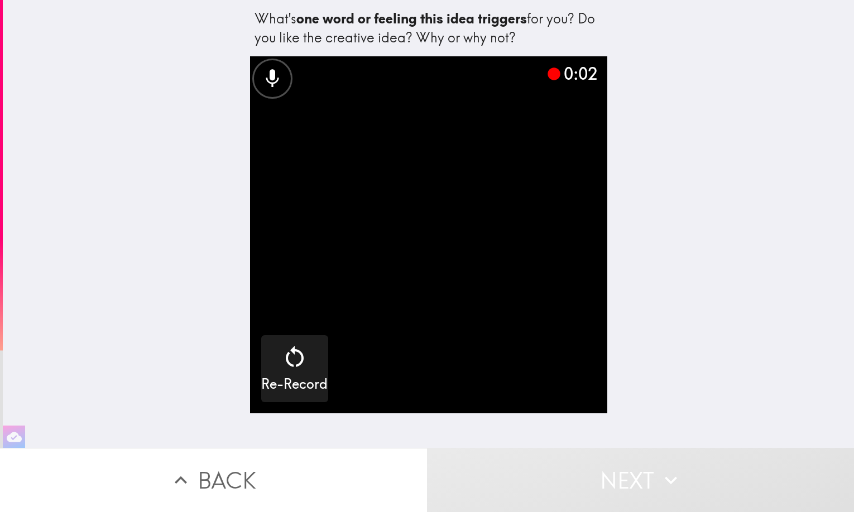
click at [232, 471] on button "Back" at bounding box center [213, 480] width 427 height 64
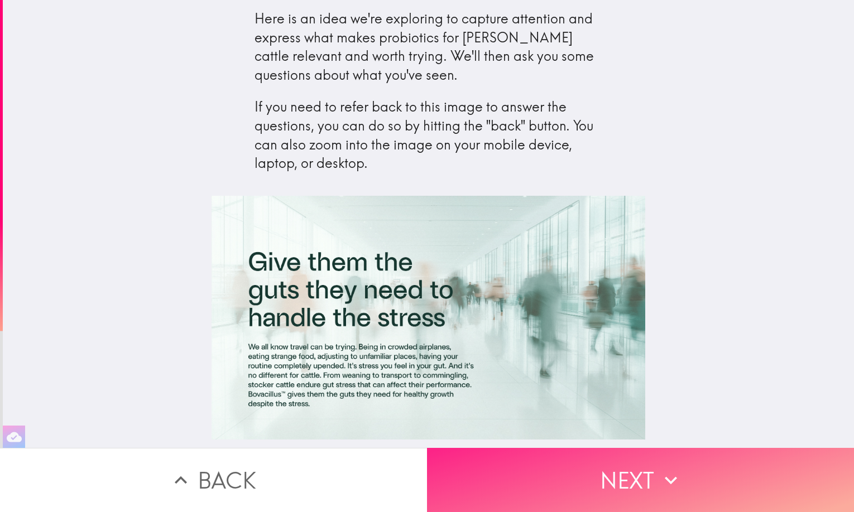
click at [617, 476] on button "Next" at bounding box center [640, 480] width 427 height 64
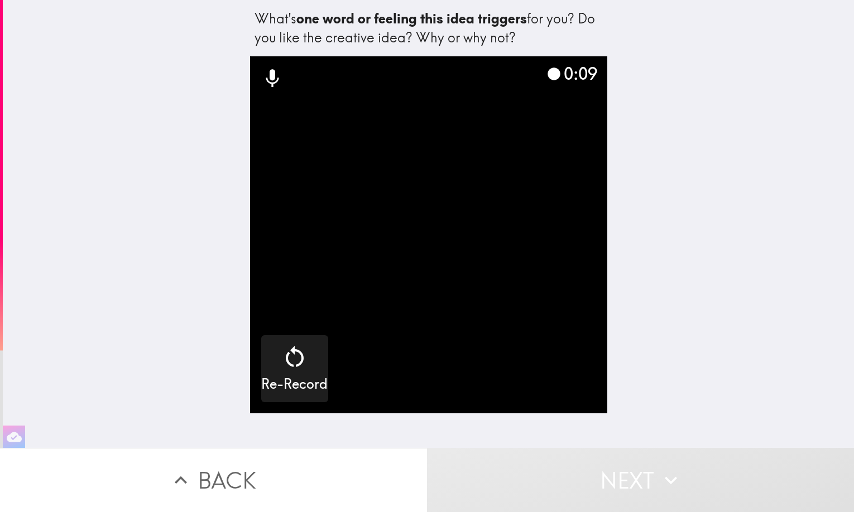
click at [458, 457] on button "Next" at bounding box center [640, 480] width 427 height 64
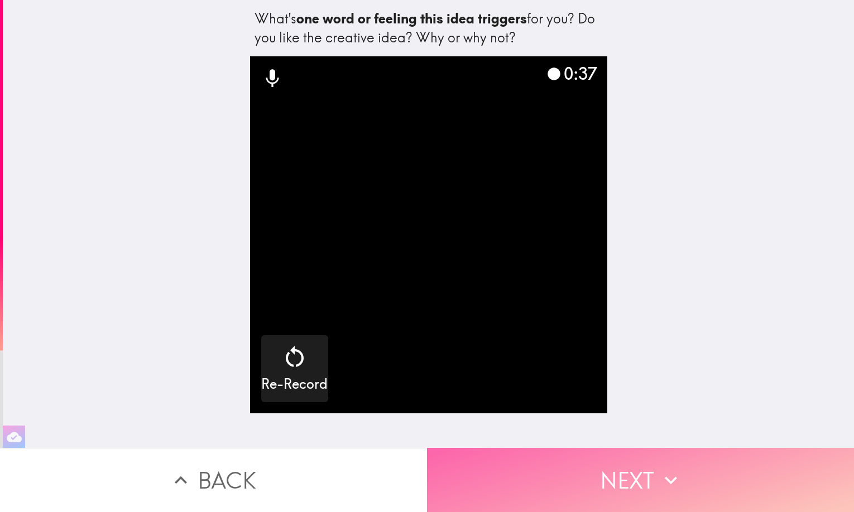
click at [652, 475] on button "Next" at bounding box center [640, 480] width 427 height 64
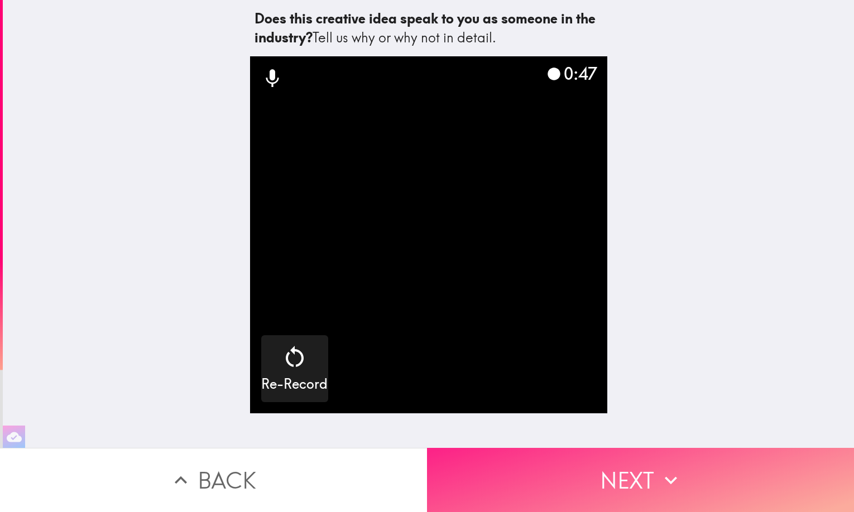
click at [631, 473] on button "Next" at bounding box center [640, 480] width 427 height 64
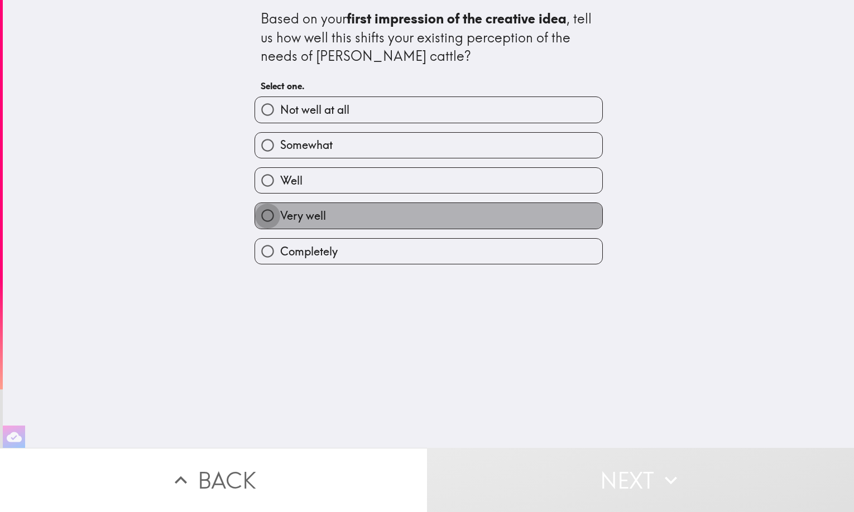
click at [256, 215] on input "Very well" at bounding box center [267, 215] width 25 height 25
radio input "true"
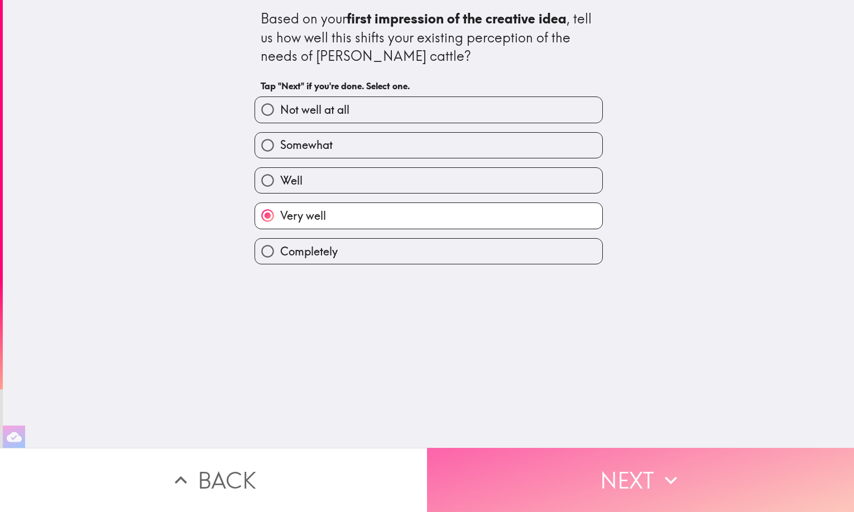
click at [619, 481] on button "Next" at bounding box center [640, 480] width 427 height 64
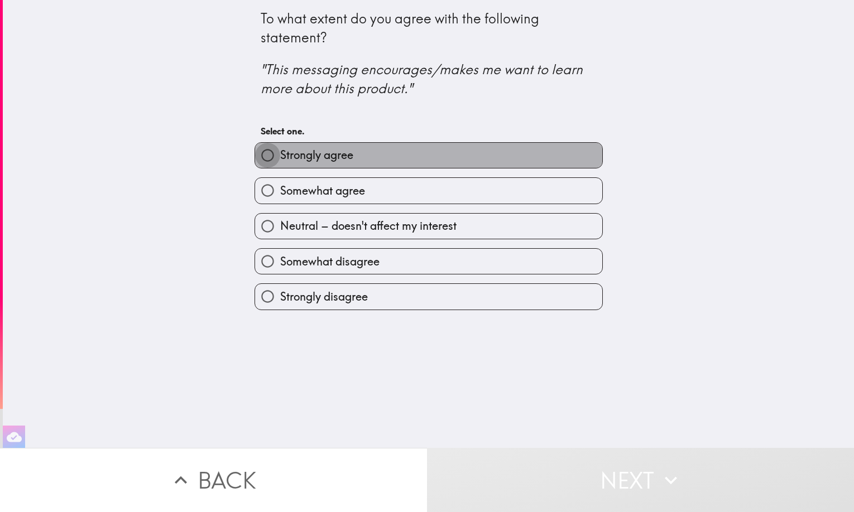
click at [259, 155] on input "Strongly agree" at bounding box center [267, 155] width 25 height 25
radio input "true"
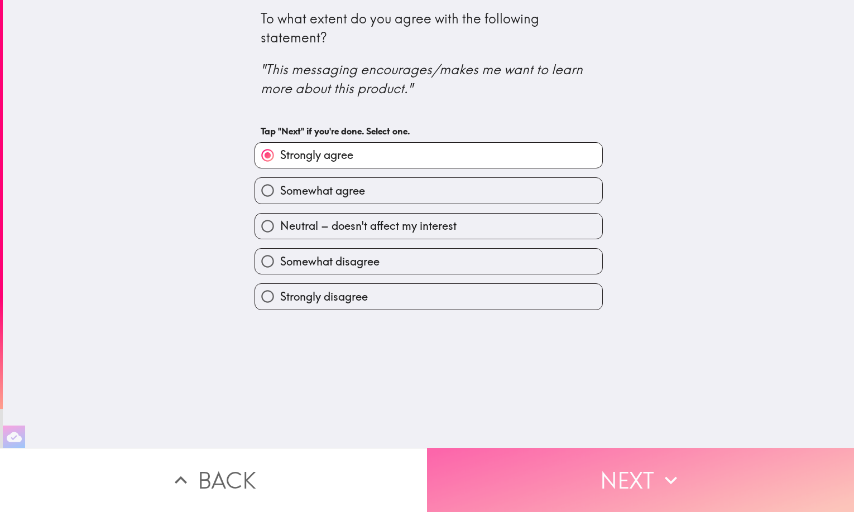
click at [625, 476] on button "Next" at bounding box center [640, 480] width 427 height 64
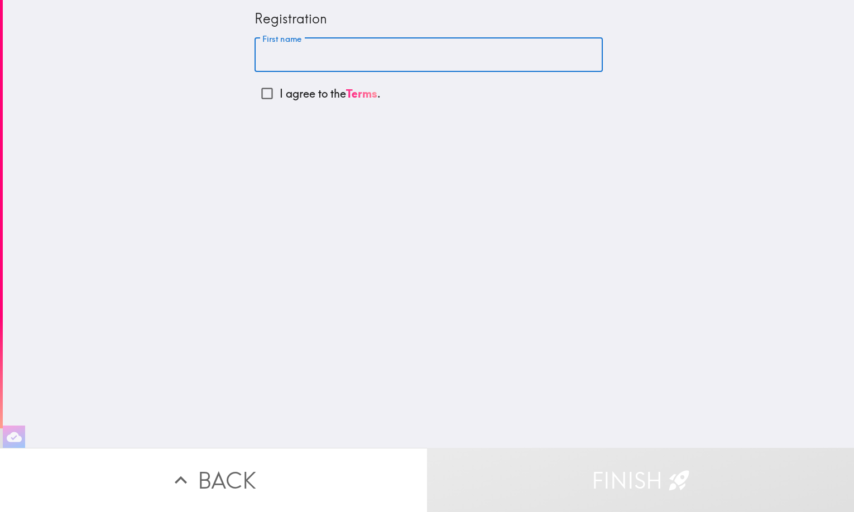
click at [303, 60] on input "First name" at bounding box center [428, 55] width 348 height 35
type input "[PERSON_NAME]"
click at [259, 93] on input "I agree to the Terms ." at bounding box center [266, 93] width 25 height 25
checkbox input "true"
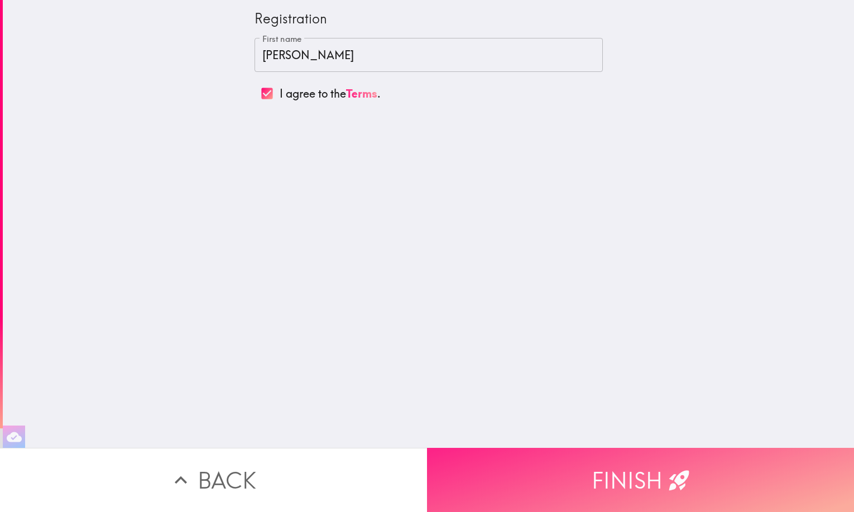
click at [630, 476] on button "Finish" at bounding box center [640, 480] width 427 height 64
